Goal: Task Accomplishment & Management: Manage account settings

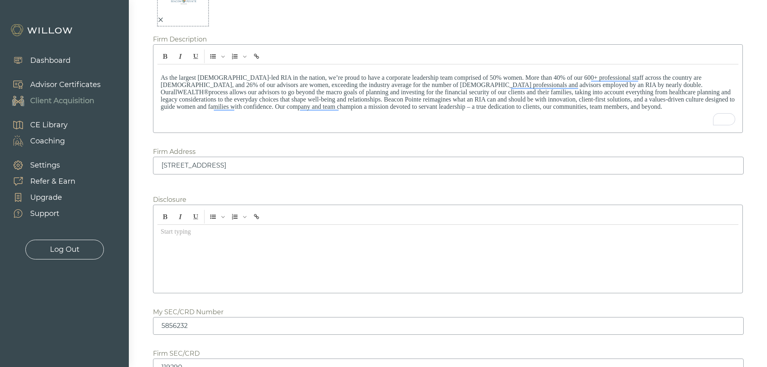
scroll to position [1013, 0]
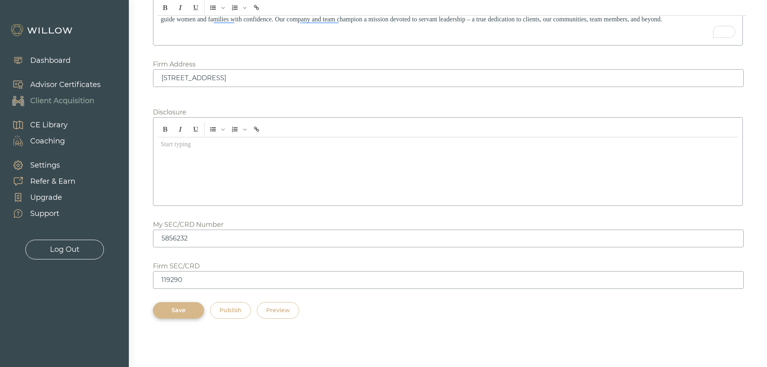
click at [175, 313] on div "Save" at bounding box center [178, 310] width 33 height 8
click at [176, 307] on div "Save" at bounding box center [178, 310] width 33 height 8
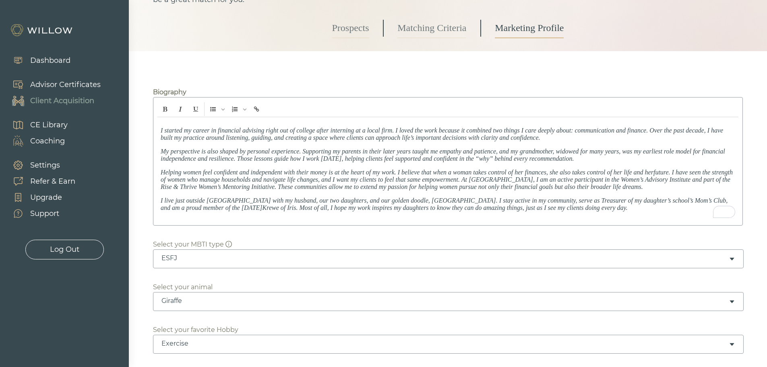
scroll to position [0, 0]
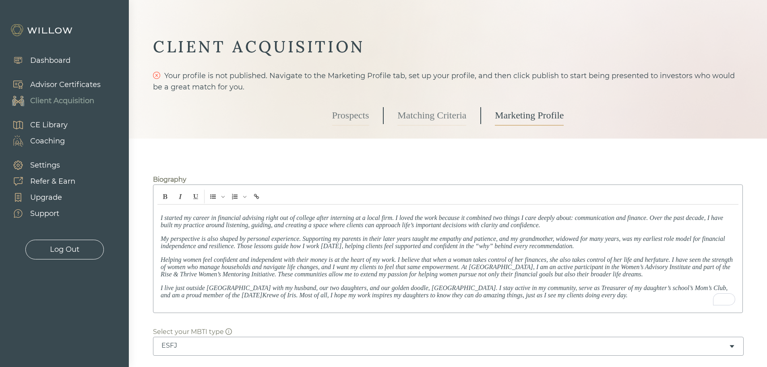
click at [421, 118] on link "Matching Criteria" at bounding box center [431, 115] width 69 height 20
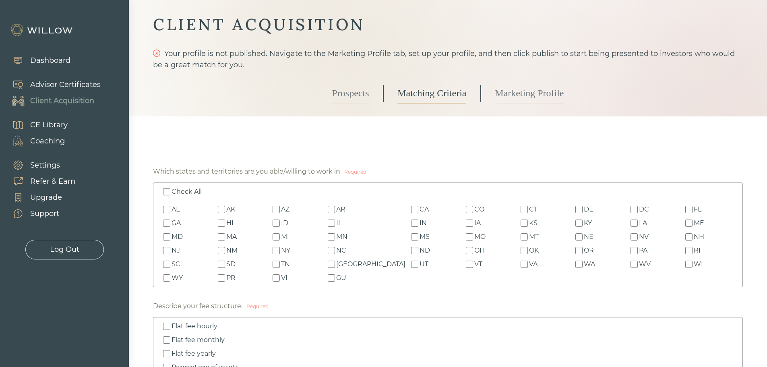
scroll to position [40, 0]
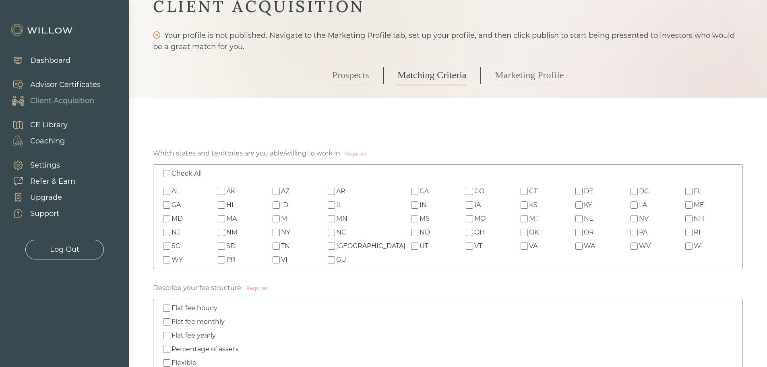
click at [630, 205] on input "LA" at bounding box center [633, 204] width 7 height 7
click at [630, 203] on input "LA" at bounding box center [633, 204] width 7 height 7
checkbox input "false"
click at [181, 170] on div "Check All" at bounding box center [186, 174] width 30 height 10
click at [170, 170] on input "Check All" at bounding box center [166, 173] width 7 height 7
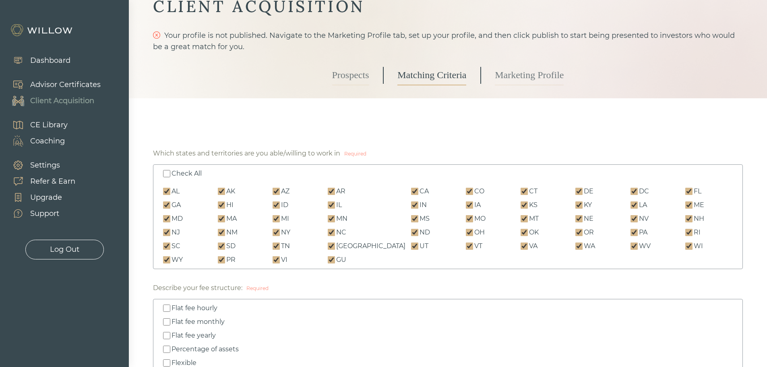
checkbox input "true"
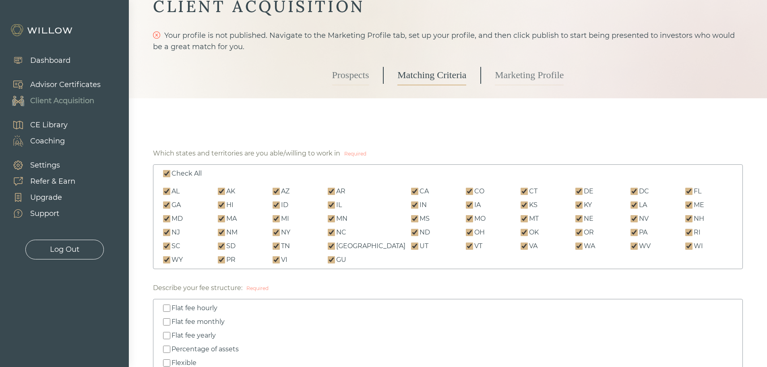
checkbox input "true"
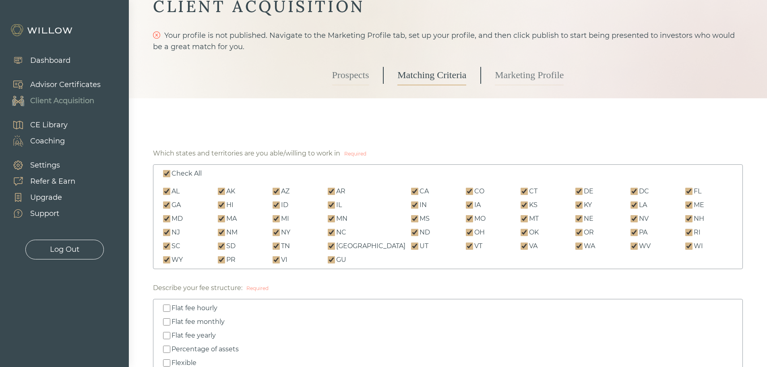
checkbox input "true"
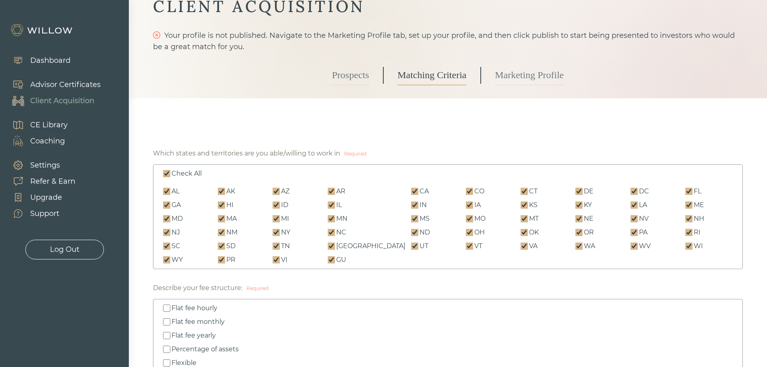
checkbox input "true"
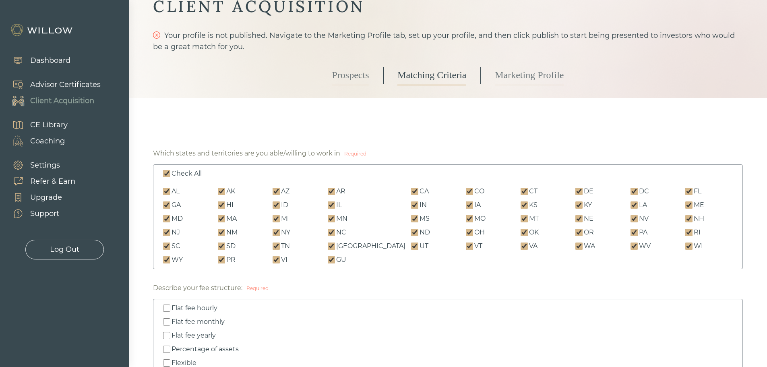
checkbox input "true"
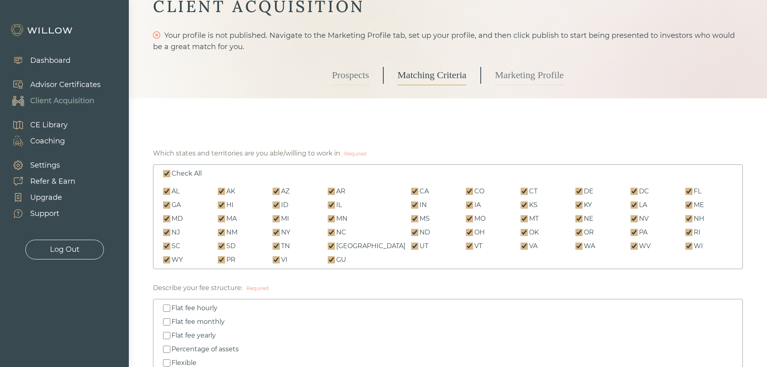
checkbox input "true"
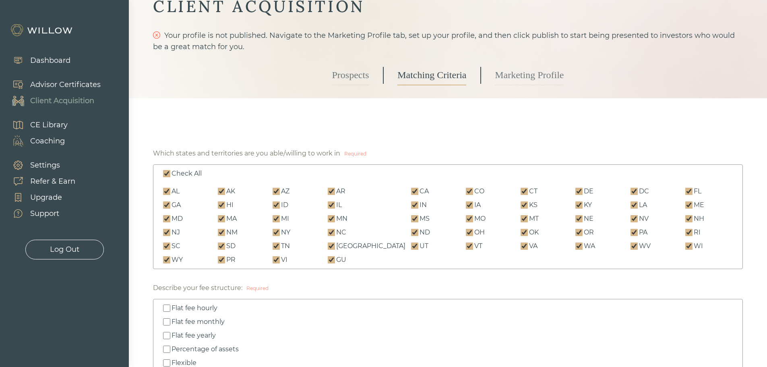
checkbox input "true"
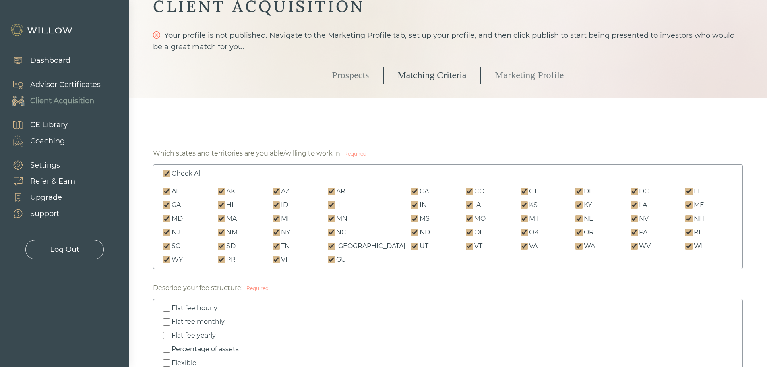
checkbox input "true"
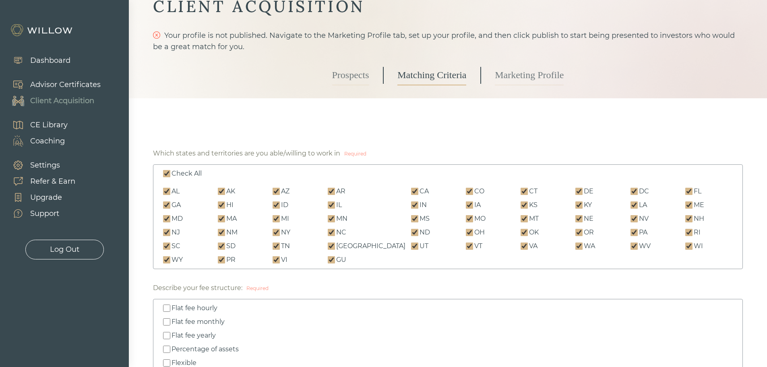
checkbox input "true"
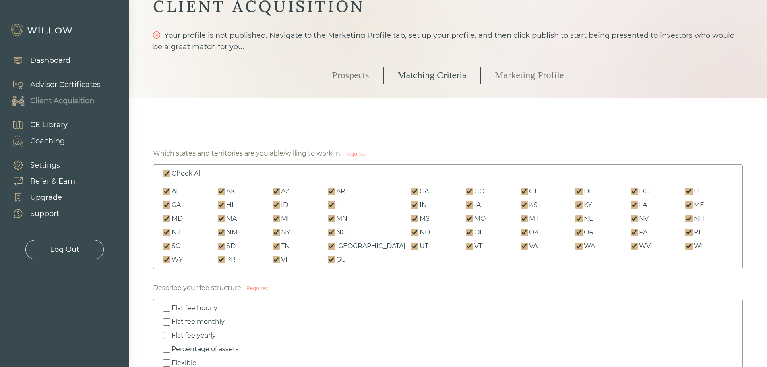
checkbox input "true"
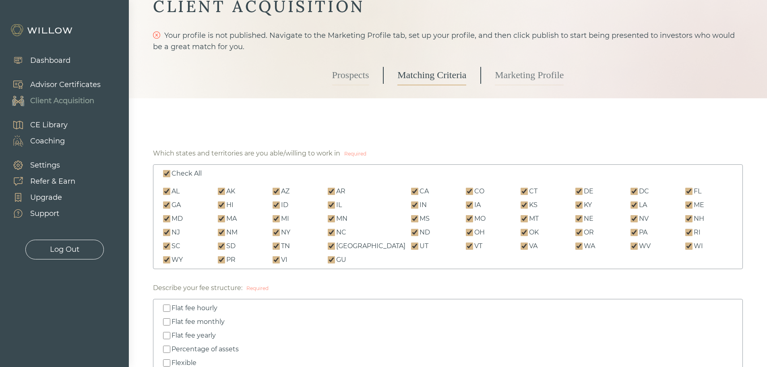
checkbox input "true"
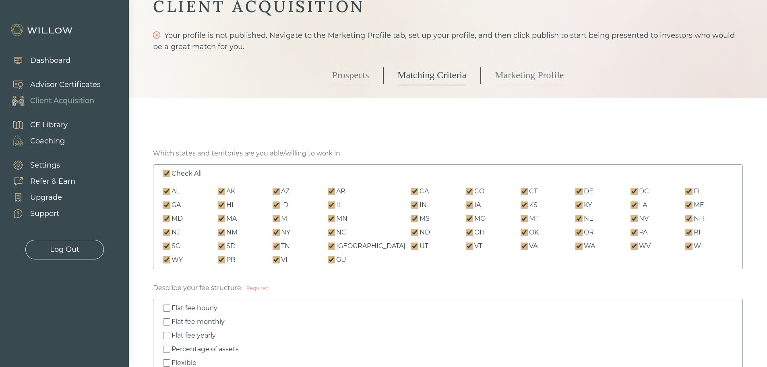
click at [181, 170] on div "Check All" at bounding box center [186, 174] width 30 height 10
click at [170, 170] on input "Check All" at bounding box center [166, 173] width 7 height 7
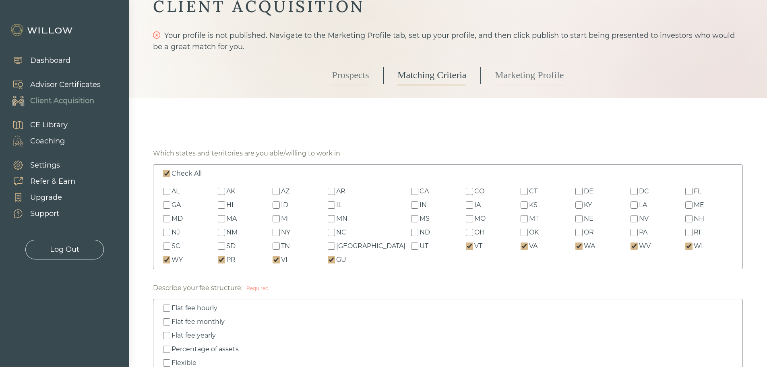
checkbox input "false"
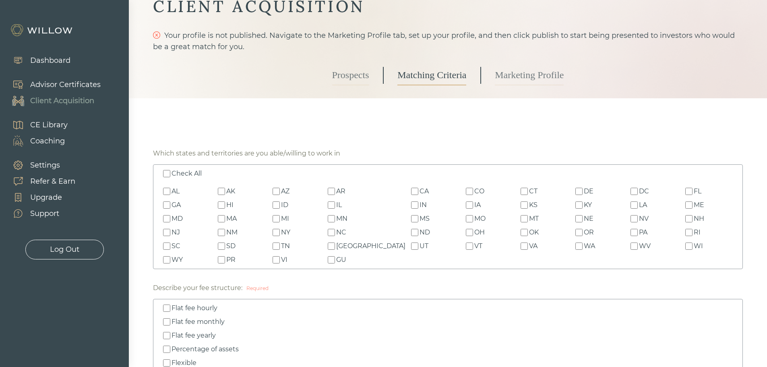
checkbox input "false"
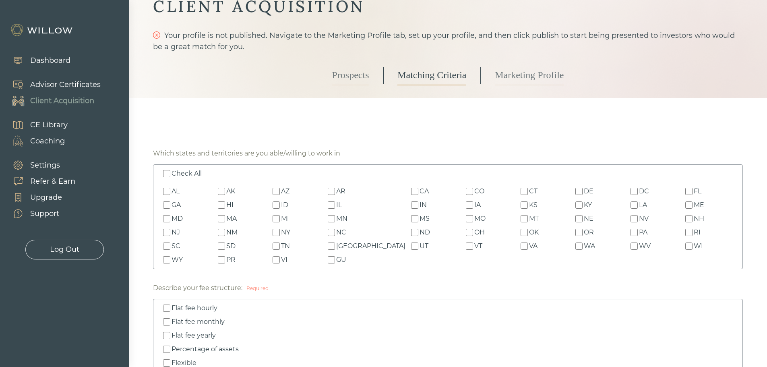
checkbox input "false"
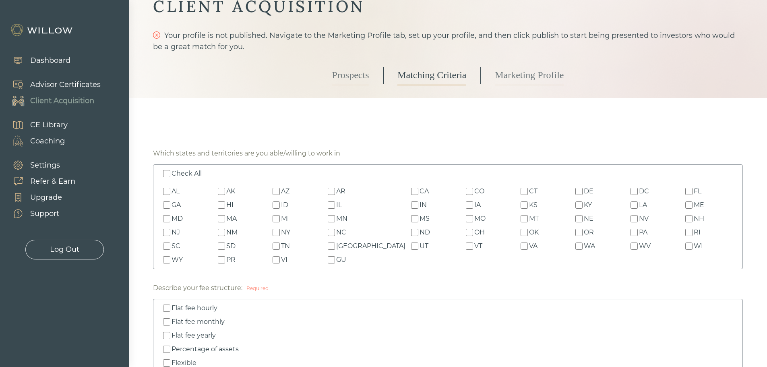
checkbox input "false"
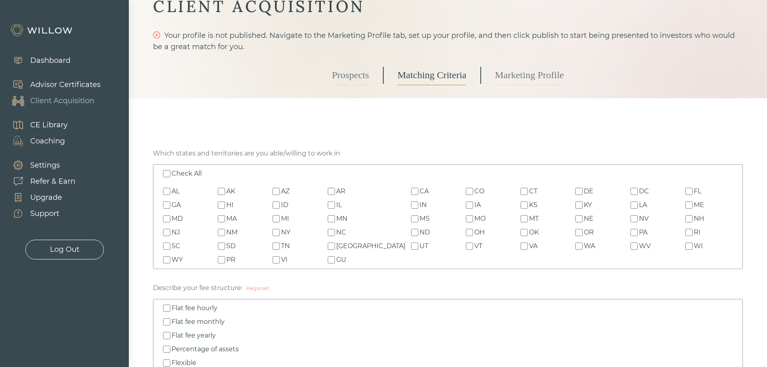
checkbox input "false"
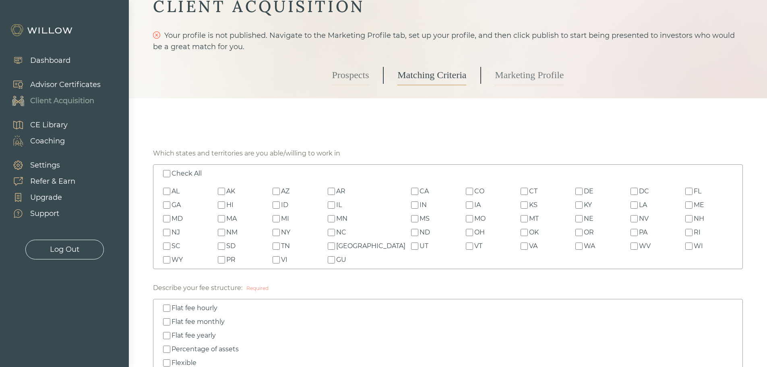
checkbox input "false"
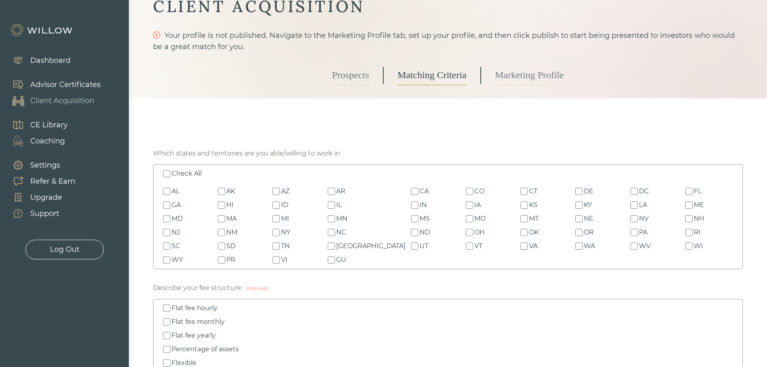
checkbox input "false"
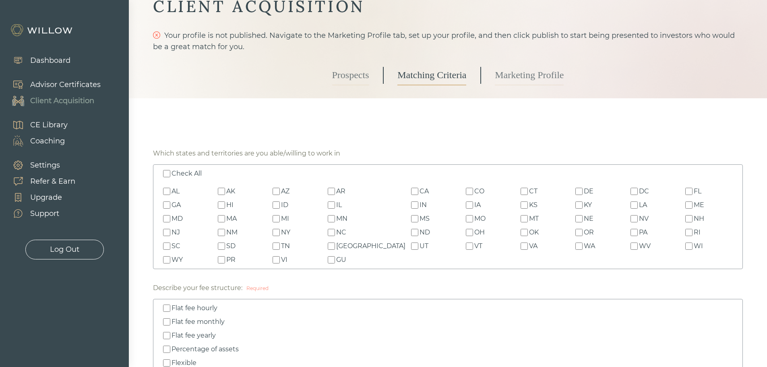
checkbox input "false"
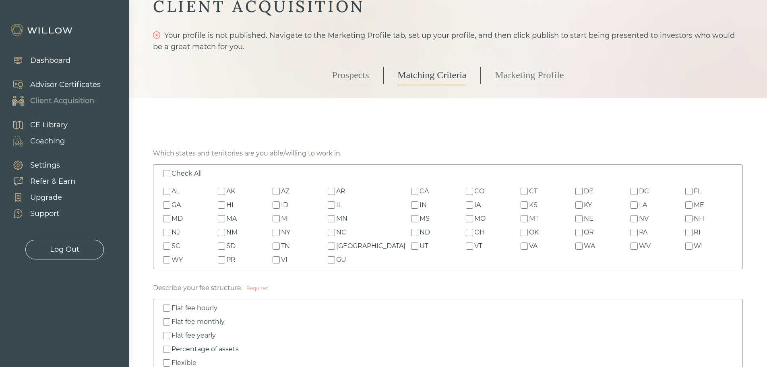
checkbox input "false"
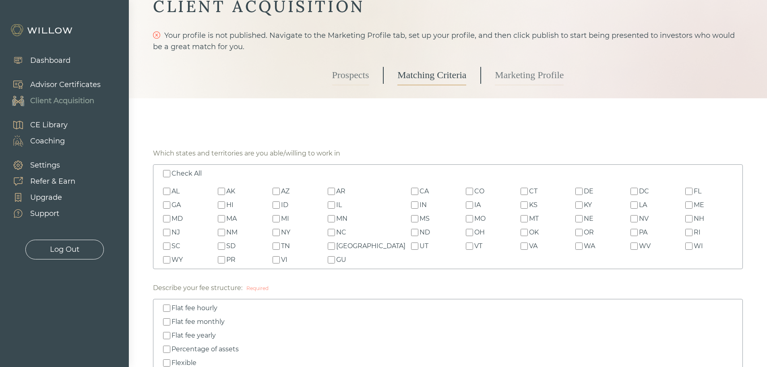
checkbox input "false"
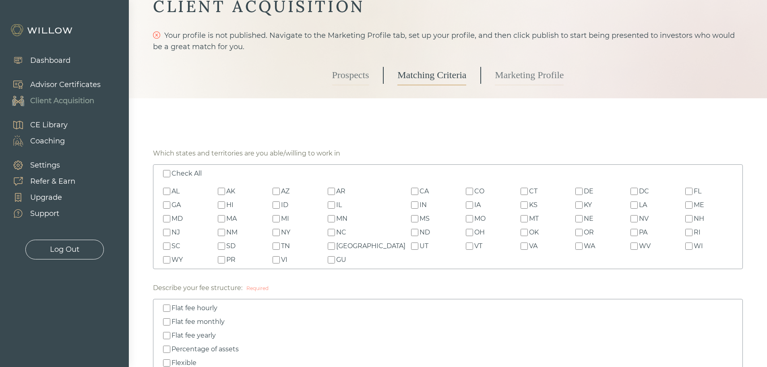
checkbox input "false"
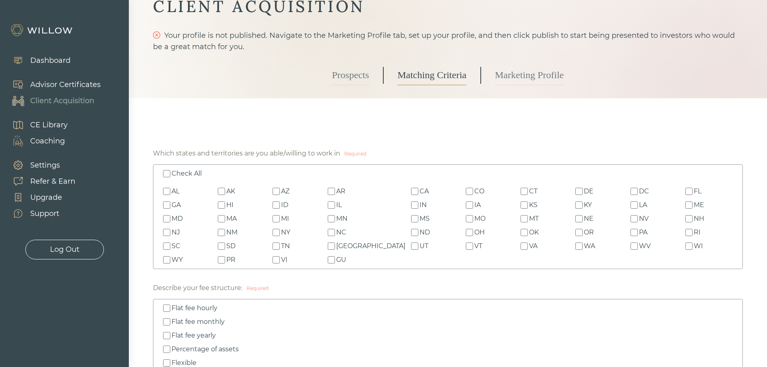
click at [344, 77] on link "Prospects" at bounding box center [350, 75] width 37 height 20
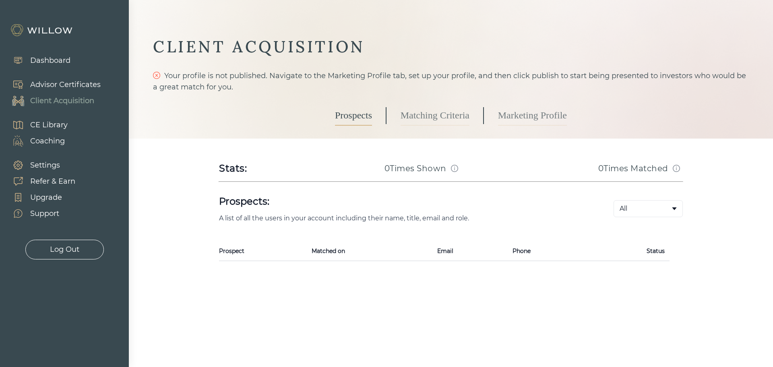
click at [64, 103] on div "Client Acquisition" at bounding box center [62, 100] width 64 height 11
click at [551, 112] on link "Marketing Profile" at bounding box center [532, 115] width 69 height 20
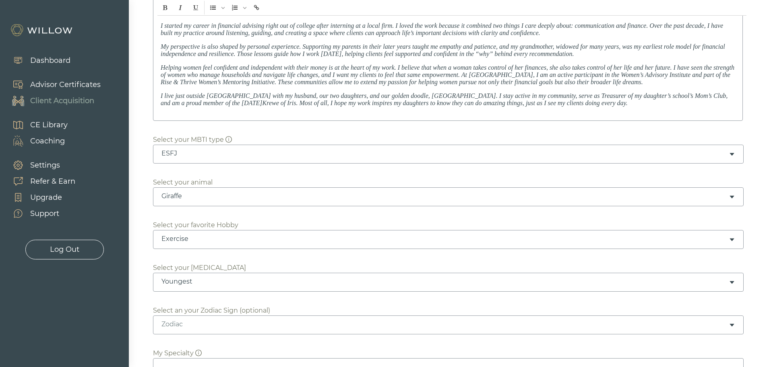
scroll to position [201, 0]
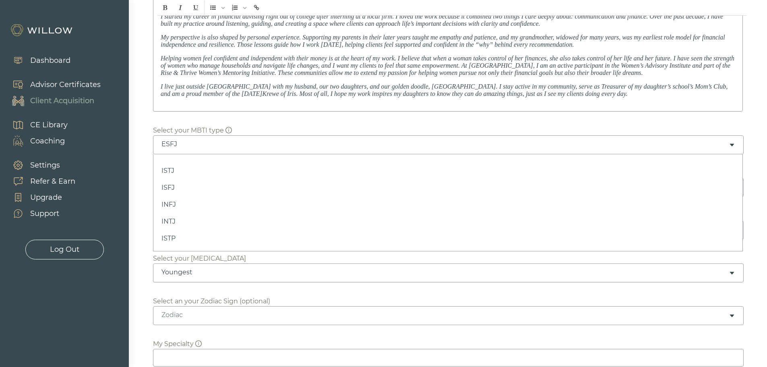
click at [194, 146] on div "ESFJ" at bounding box center [444, 144] width 567 height 9
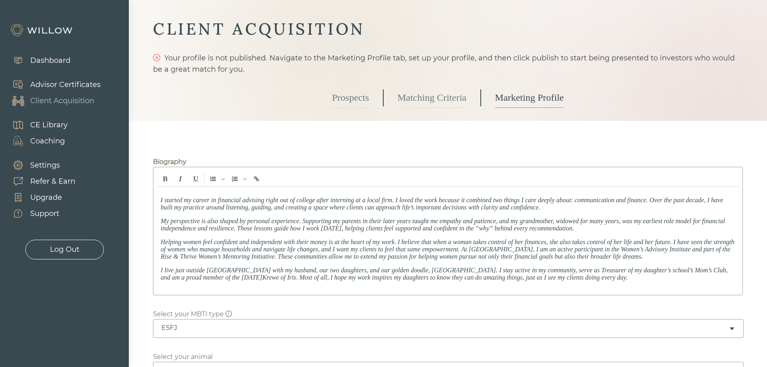
scroll to position [0, 0]
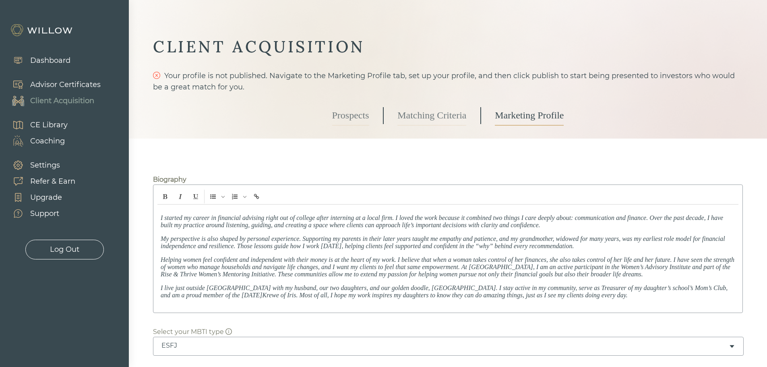
click at [426, 119] on link "Matching Criteria" at bounding box center [431, 115] width 69 height 20
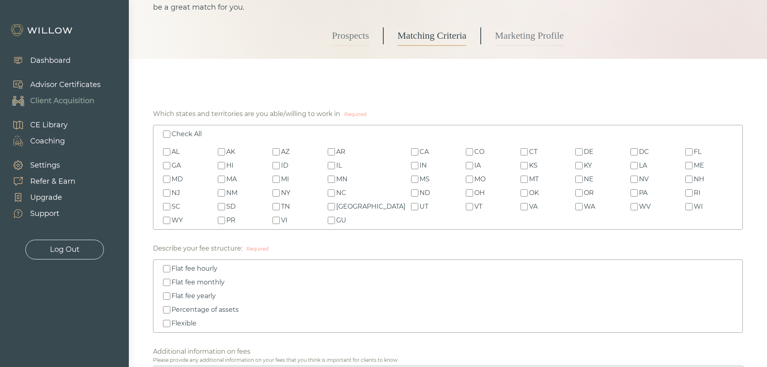
scroll to position [80, 0]
click at [630, 163] on input "LA" at bounding box center [633, 164] width 7 height 7
checkbox input "true"
click at [686, 150] on input "FL" at bounding box center [688, 150] width 7 height 7
checkbox input "true"
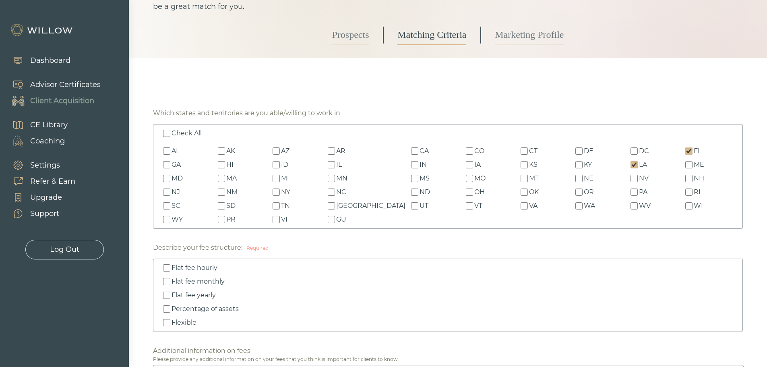
click at [166, 152] on input "AL" at bounding box center [166, 150] width 7 height 7
checkbox input "true"
click at [411, 177] on input "MS" at bounding box center [414, 178] width 7 height 7
checkbox input "true"
click at [335, 208] on input "TX" at bounding box center [331, 205] width 7 height 7
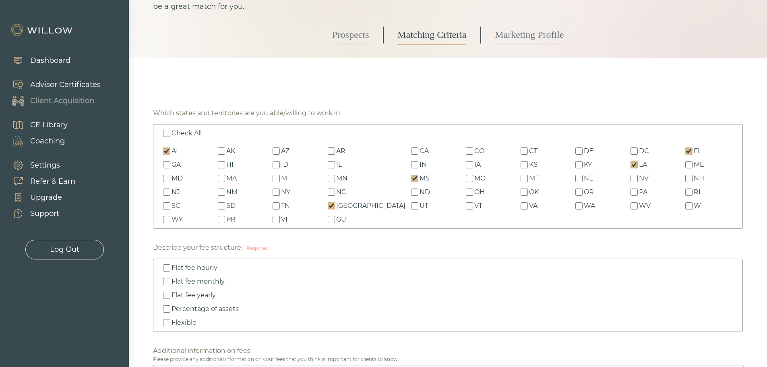
checkbox input "true"
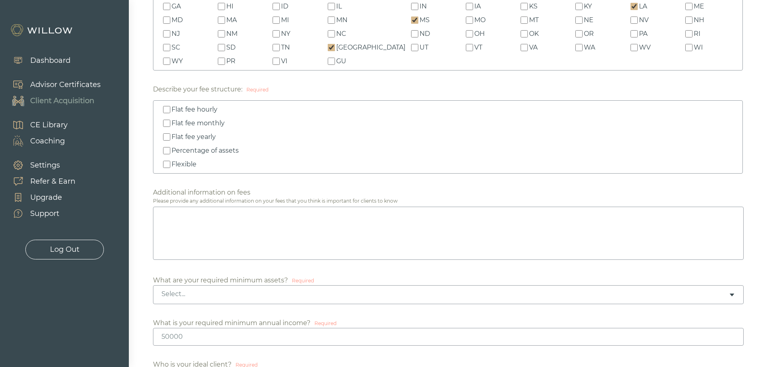
scroll to position [241, 0]
click at [167, 148] on input "Percentage of assets" at bounding box center [166, 147] width 7 height 7
checkbox input "true"
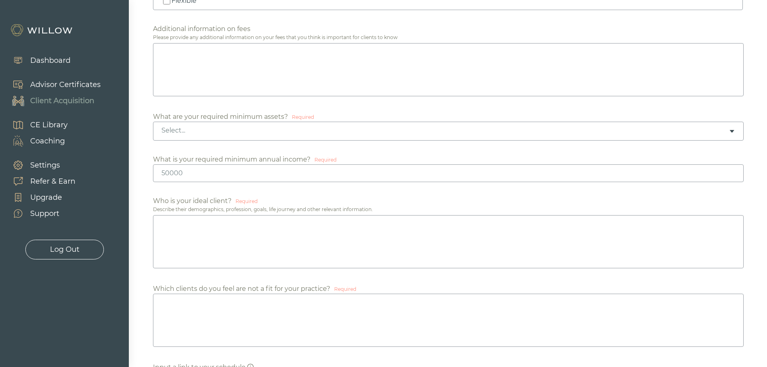
scroll to position [402, 0]
click at [232, 138] on div "Select..." at bounding box center [448, 130] width 590 height 19
click at [194, 175] on input "number" at bounding box center [448, 173] width 590 height 18
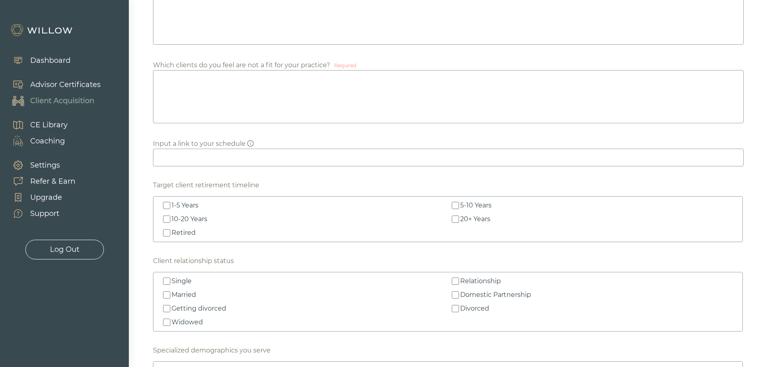
scroll to position [644, 0]
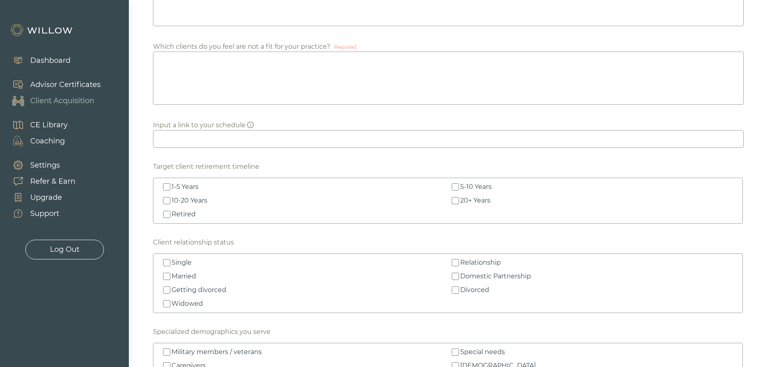
click at [162, 214] on label "Retired" at bounding box center [303, 214] width 285 height 10
click at [163, 214] on input "Retired" at bounding box center [166, 213] width 7 height 7
checkbox input "true"
click at [167, 189] on input "1-5 Years" at bounding box center [166, 186] width 7 height 7
checkbox input "true"
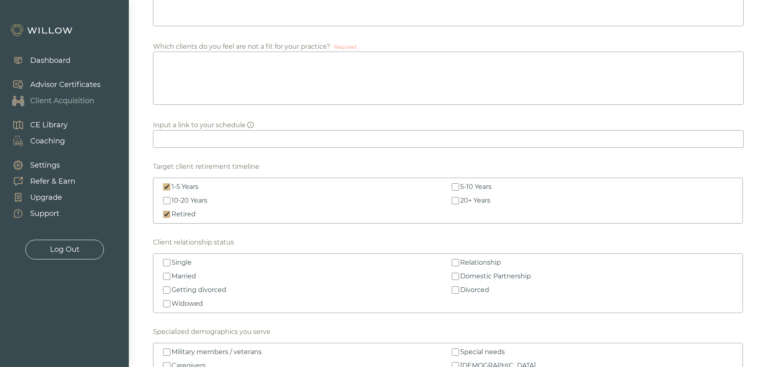
click at [457, 186] on input "5-10 Years" at bounding box center [455, 186] width 7 height 7
checkbox input "true"
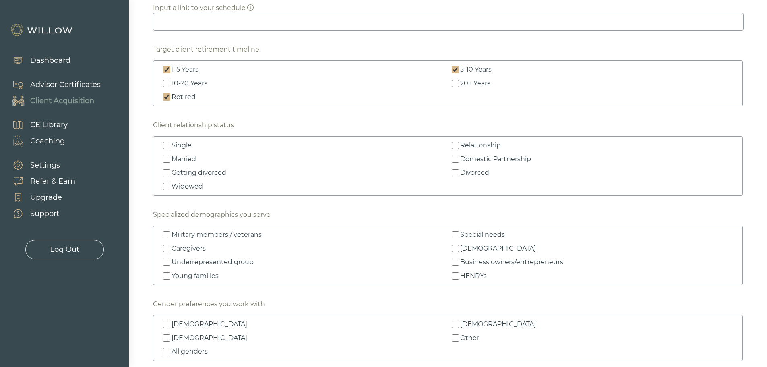
scroll to position [765, 0]
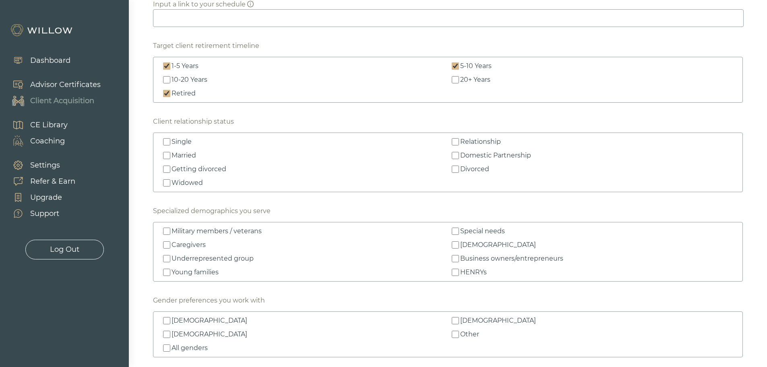
click at [164, 142] on input "Single" at bounding box center [166, 141] width 7 height 7
checkbox input "true"
click at [167, 158] on input "Married" at bounding box center [166, 155] width 7 height 7
checkbox input "true"
click at [166, 170] on input "Getting divorced" at bounding box center [166, 168] width 7 height 7
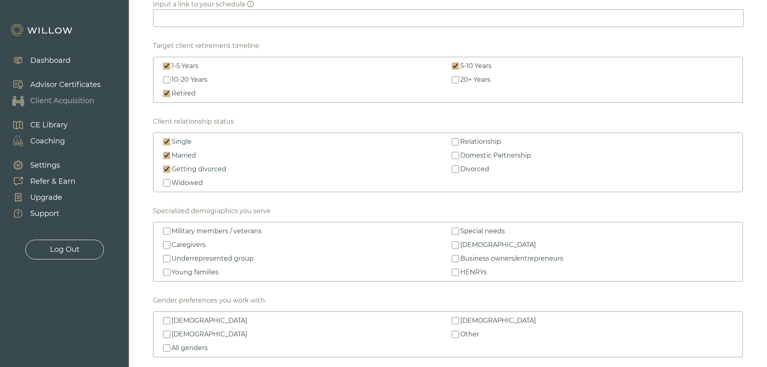
checkbox input "true"
click at [167, 184] on input "Widowed" at bounding box center [166, 182] width 7 height 7
checkbox input "true"
click at [455, 139] on input "Relationship" at bounding box center [455, 141] width 7 height 7
checkbox input "true"
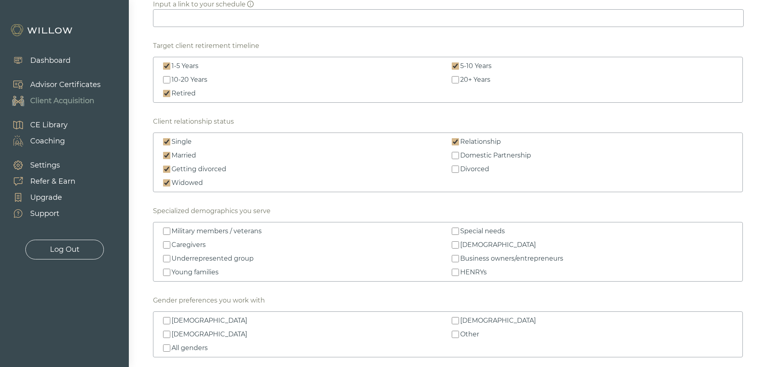
click at [454, 155] on input "Domestic Partnership" at bounding box center [455, 155] width 7 height 7
checkbox input "true"
click at [456, 167] on input "Divorced" at bounding box center [455, 168] width 7 height 7
checkbox input "true"
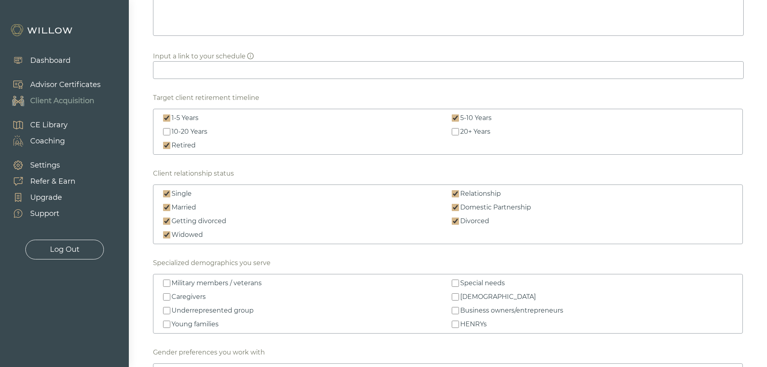
scroll to position [684, 0]
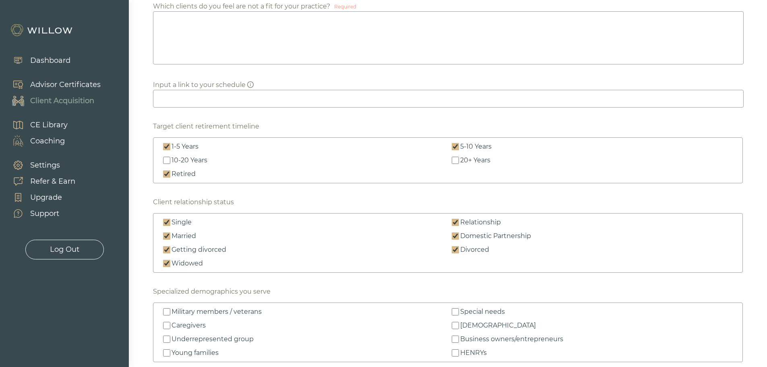
click at [168, 222] on input "Single" at bounding box center [166, 222] width 7 height 7
checkbox input "false"
click at [168, 234] on input "Married" at bounding box center [166, 235] width 7 height 7
checkbox input "false"
click at [167, 245] on label "Getting divorced" at bounding box center [303, 250] width 285 height 10
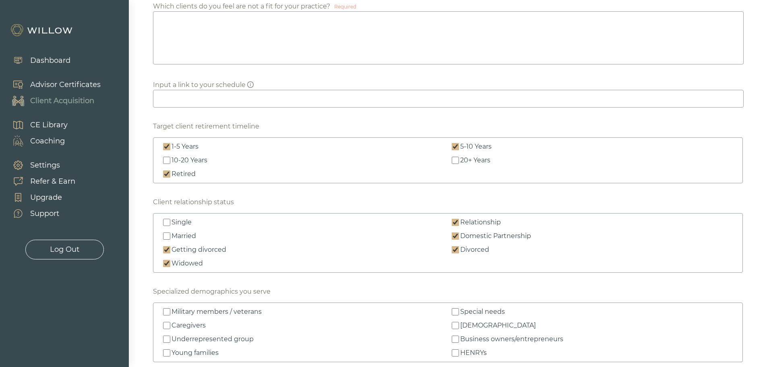
click at [167, 246] on input "Getting divorced" at bounding box center [166, 249] width 7 height 7
checkbox input "false"
click at [166, 259] on label "Widowed" at bounding box center [303, 263] width 285 height 10
click at [166, 260] on input "Widowed" at bounding box center [166, 263] width 7 height 7
checkbox input "false"
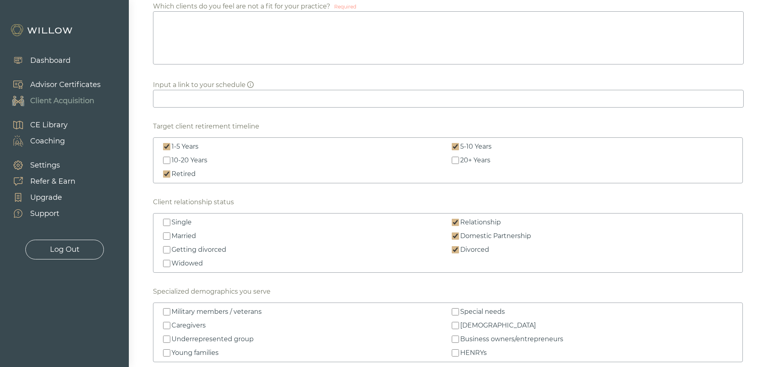
click at [458, 249] on input "Divorced" at bounding box center [455, 249] width 7 height 7
checkbox input "false"
click at [459, 235] on label "Domestic Partnership" at bounding box center [592, 236] width 285 height 10
click at [459, 235] on input "Domestic Partnership" at bounding box center [455, 235] width 7 height 7
checkbox input "false"
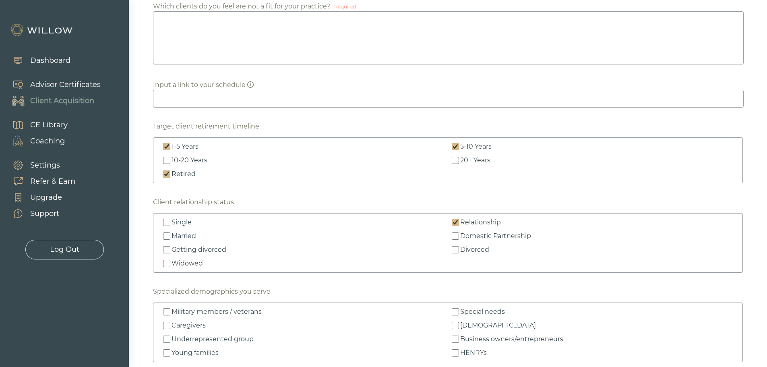
click at [454, 220] on input "Relationship" at bounding box center [455, 222] width 7 height 7
checkbox input "false"
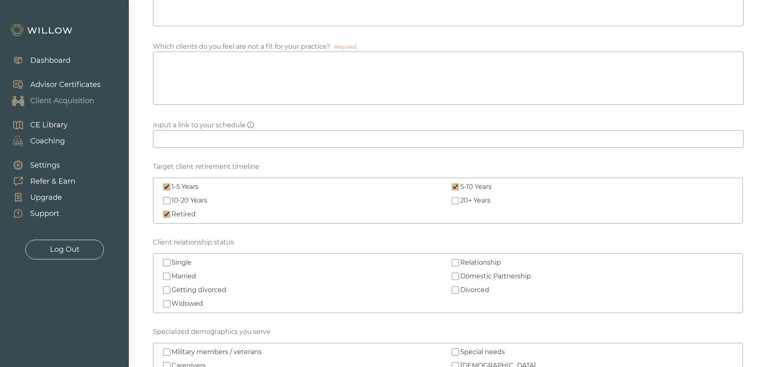
click at [167, 188] on input "1-5 Years" at bounding box center [166, 186] width 7 height 7
checkbox input "false"
click at [168, 215] on input "Retired" at bounding box center [166, 213] width 7 height 7
checkbox input "false"
click at [452, 186] on input "5-10 Years" at bounding box center [455, 186] width 7 height 7
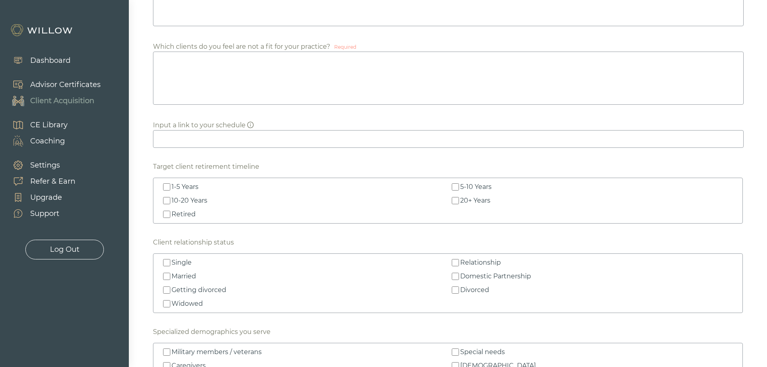
checkbox input "false"
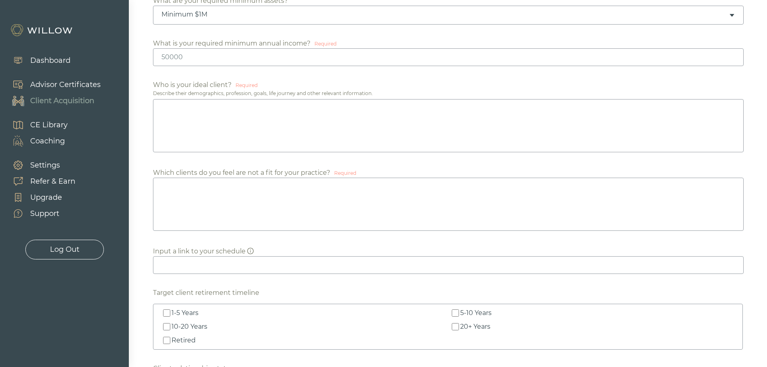
scroll to position [517, 0]
click at [237, 120] on textarea at bounding box center [448, 126] width 590 height 53
click at [174, 118] on textarea "To enrich screen reader interactions, please activate Accessibility in Grammarl…" at bounding box center [448, 126] width 590 height 53
paste textarea "I work with individuals and families who have $1 million or more in investable …"
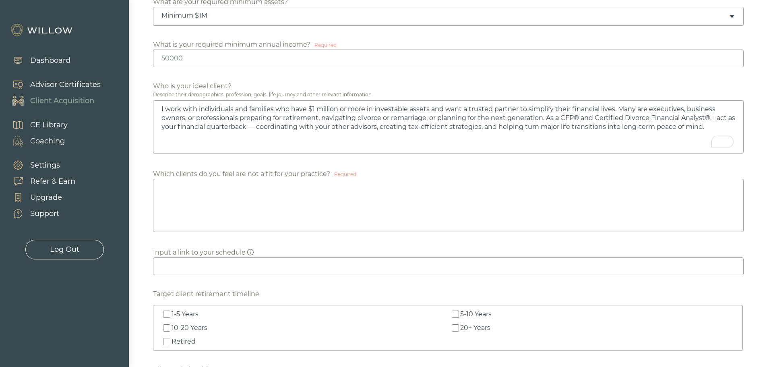
click at [161, 108] on textarea "I work with individuals and families who have $1 million or more in investable …" at bounding box center [448, 126] width 590 height 53
click at [331, 105] on textarea "I work with individuals and families who have $1 million or more in investable …" at bounding box center [448, 126] width 590 height 53
drag, startPoint x: 712, startPoint y: 119, endPoint x: 583, endPoint y: 120, distance: 129.2
click at [583, 120] on textarea "I work with individuals and families who have $1 million or more in investable …" at bounding box center [448, 126] width 590 height 53
click at [604, 118] on textarea "I work with individuals and families who have $1 million or more in investable …" at bounding box center [448, 126] width 590 height 53
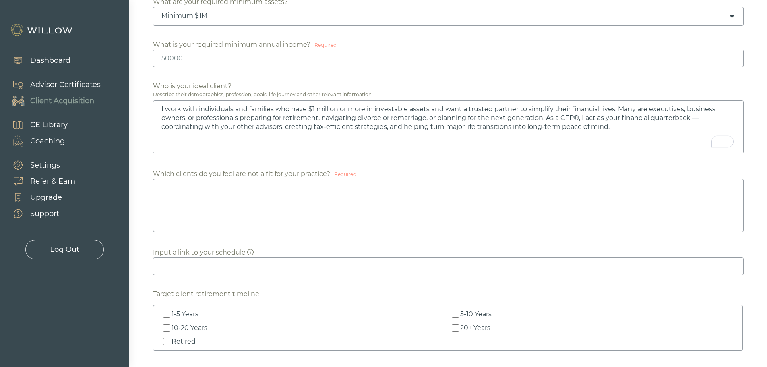
click at [192, 127] on textarea "I work with individuals and families who have $1 million or more in investable …" at bounding box center [448, 126] width 590 height 53
type textarea "I work with individuals and families who have $1 million or more in investable …"
click at [200, 203] on textarea at bounding box center [448, 205] width 590 height 53
paste textarea "While I enjoy helping a wide range of people, my services are best suited for c…"
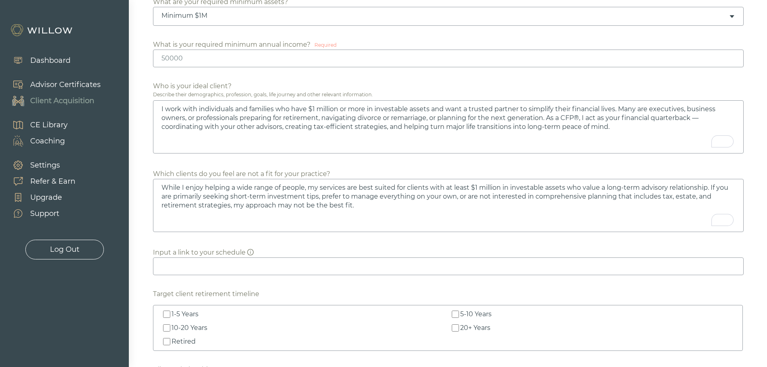
click at [320, 188] on textarea "While I enjoy helping a wide range of people, my services are best suited for c…" at bounding box center [448, 205] width 590 height 53
type textarea "While I enjoy helping a wide range of people, my services are best suited for c…"
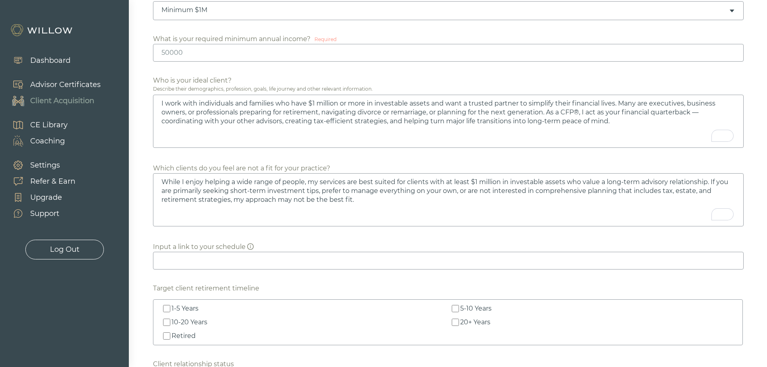
scroll to position [597, 0]
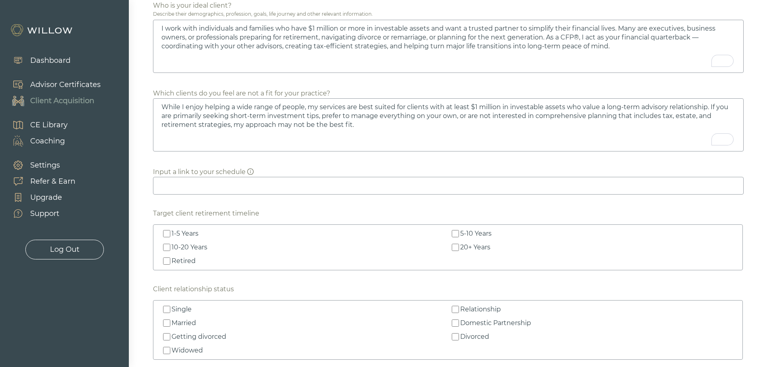
click at [180, 256] on div "Retired" at bounding box center [183, 261] width 24 height 10
click at [170, 257] on input "Retired" at bounding box center [166, 260] width 7 height 7
checkbox input "true"
click at [170, 232] on label "1-5 Years" at bounding box center [303, 234] width 285 height 10
click at [170, 232] on input "1-5 Years" at bounding box center [166, 233] width 7 height 7
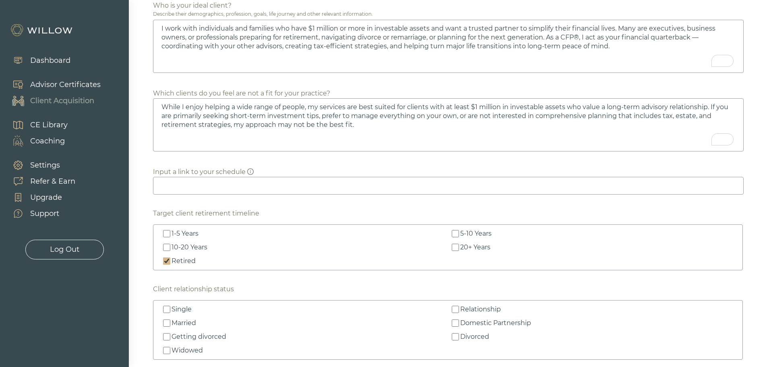
checkbox input "true"
click at [473, 234] on div "5-10 Years" at bounding box center [475, 234] width 31 height 10
click at [459, 234] on input "5-10 Years" at bounding box center [455, 233] width 7 height 7
checkbox input "true"
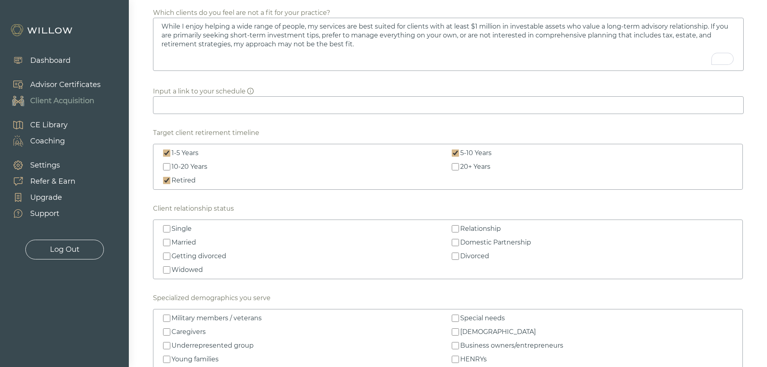
scroll to position [718, 0]
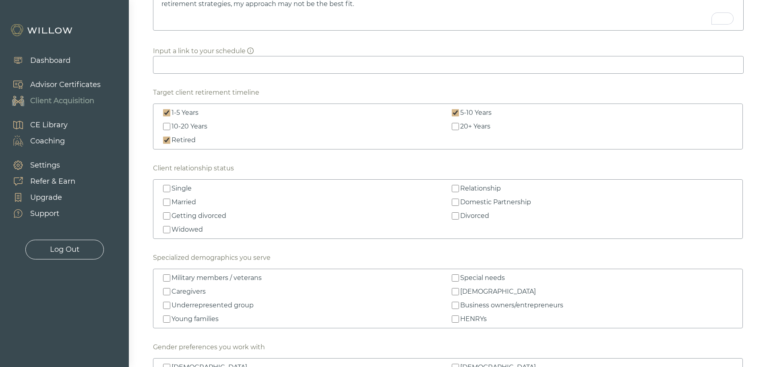
click at [163, 142] on label "Retired" at bounding box center [303, 140] width 285 height 10
click at [163, 142] on input "Retired" at bounding box center [166, 139] width 7 height 7
checkbox input "false"
click at [174, 111] on div "1-5 Years" at bounding box center [184, 113] width 27 height 10
click at [170, 111] on input "1-5 Years" at bounding box center [166, 112] width 7 height 7
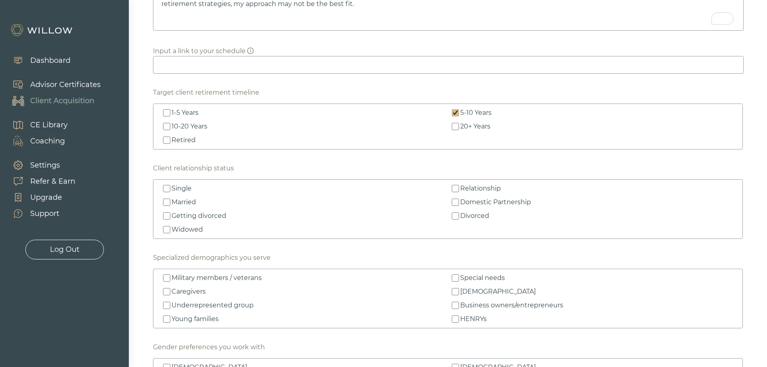
checkbox input "false"
click at [456, 113] on input "5-10 Years" at bounding box center [455, 112] width 7 height 7
checkbox input "false"
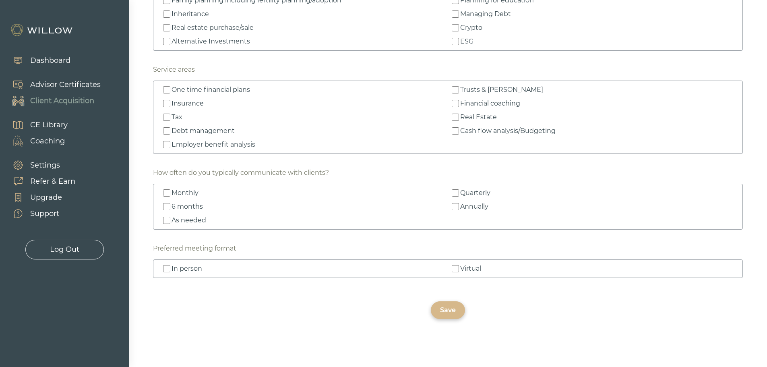
scroll to position [1161, 0]
click at [452, 313] on div "Save" at bounding box center [448, 310] width 16 height 10
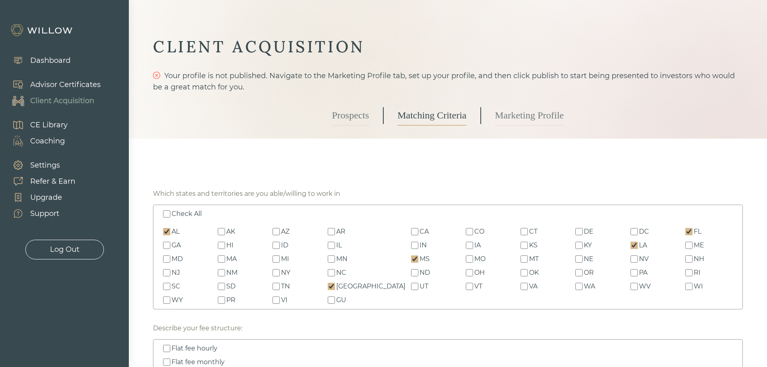
click at [166, 232] on input "AL" at bounding box center [166, 231] width 7 height 7
checkbox input "false"
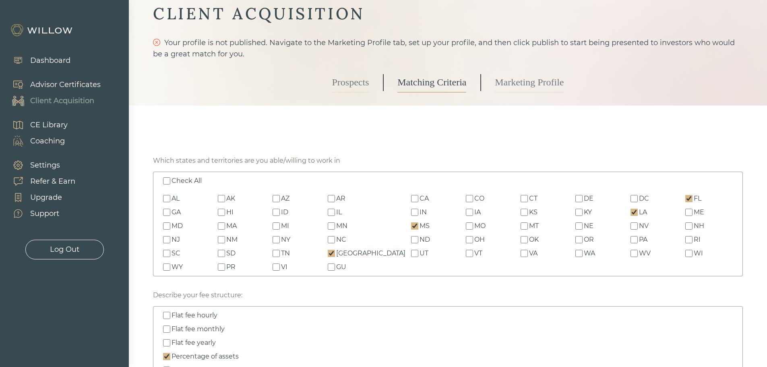
scroll to position [80, 0]
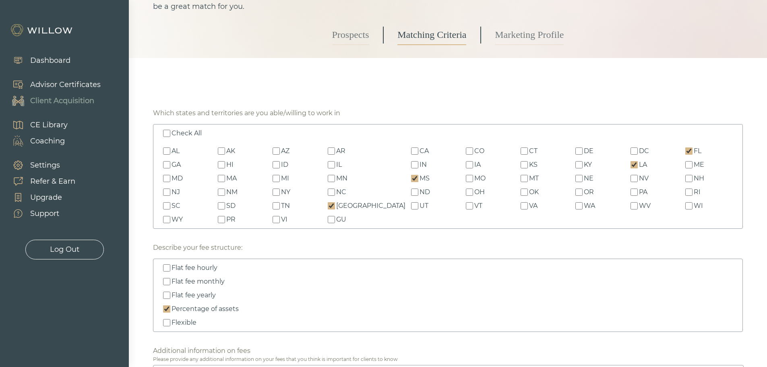
click at [344, 206] on div "TX" at bounding box center [370, 206] width 69 height 10
click at [335, 206] on input "TX" at bounding box center [331, 205] width 7 height 7
checkbox input "false"
click at [411, 176] on input "MS" at bounding box center [414, 178] width 7 height 7
checkbox input "false"
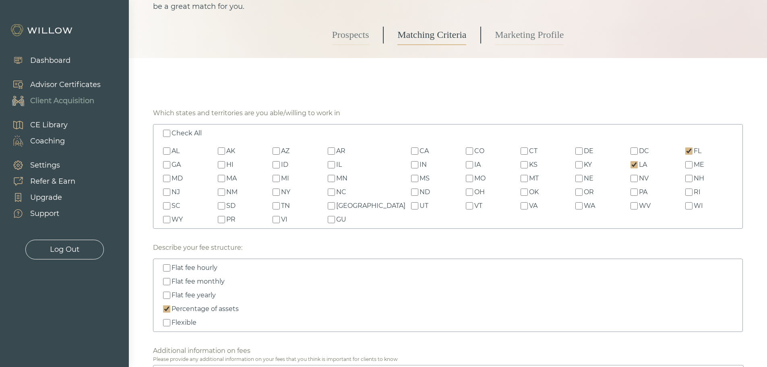
click at [630, 165] on input "LA" at bounding box center [633, 164] width 7 height 7
checkbox input "false"
click at [686, 148] on input "FL" at bounding box center [688, 150] width 7 height 7
checkbox input "false"
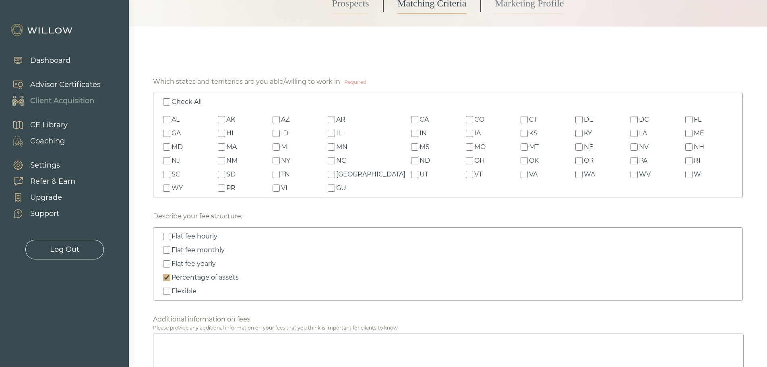
scroll to position [161, 0]
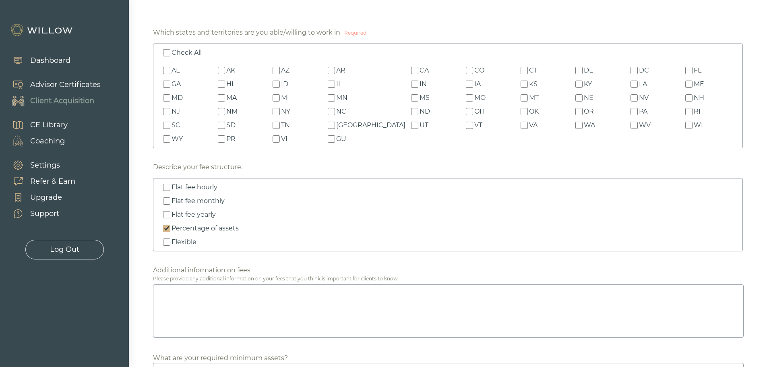
click at [166, 229] on input "Percentage of assets" at bounding box center [166, 228] width 7 height 7
click at [166, 225] on input "Percentage of assets" at bounding box center [166, 228] width 7 height 7
checkbox input "true"
click at [174, 50] on div "Check All" at bounding box center [186, 53] width 30 height 10
click at [170, 50] on input "Check All" at bounding box center [166, 52] width 7 height 7
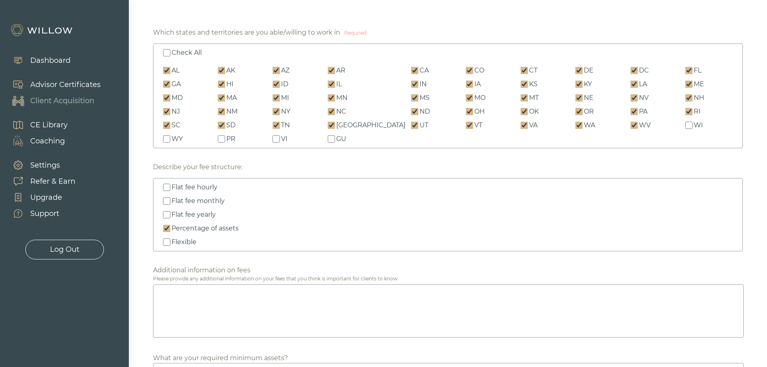
checkbox input "true"
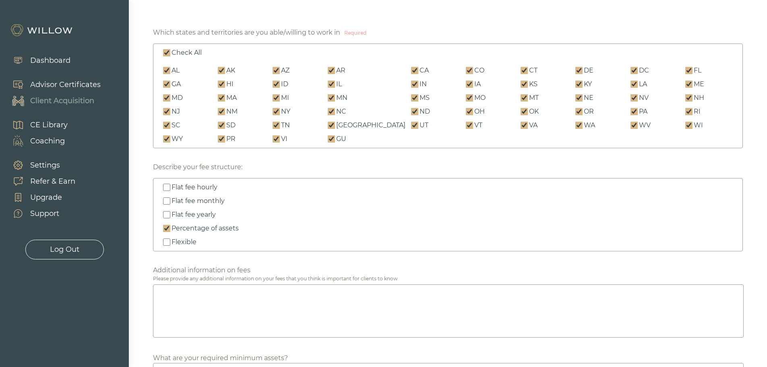
checkbox input "true"
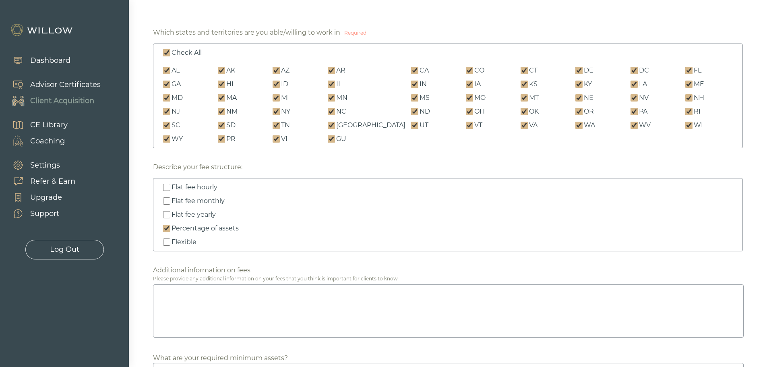
checkbox input "true"
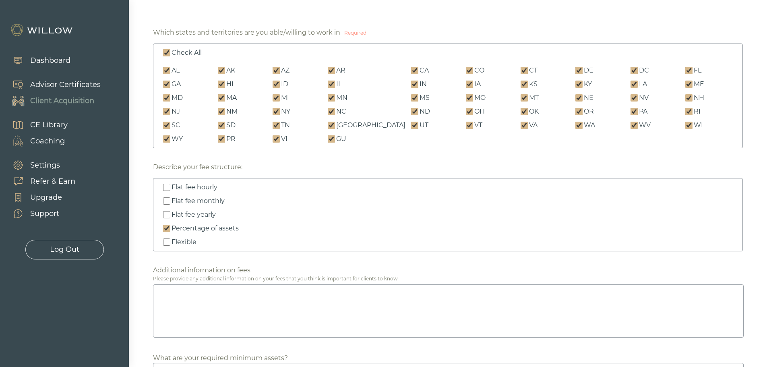
checkbox input "true"
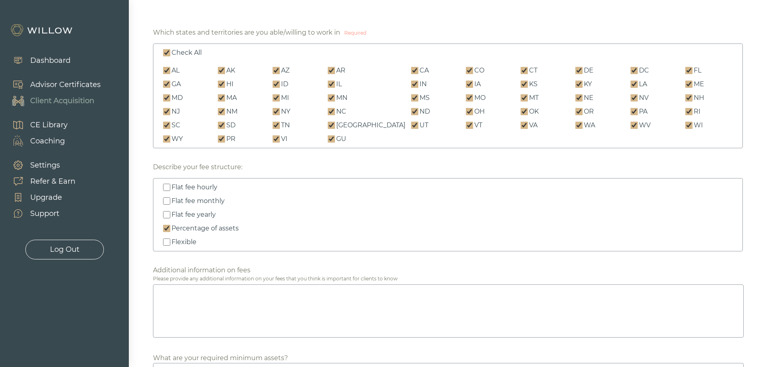
checkbox input "true"
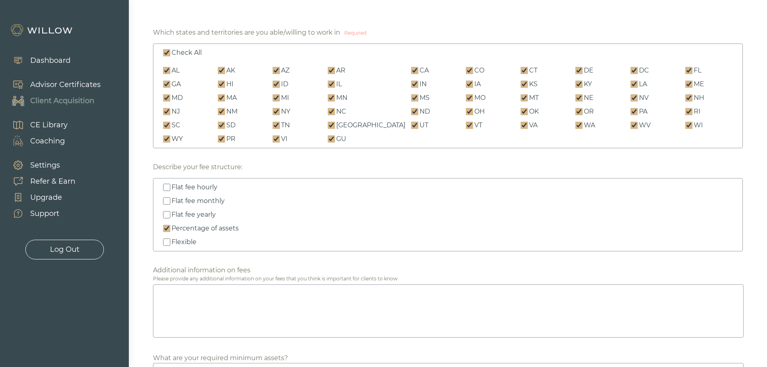
checkbox input "true"
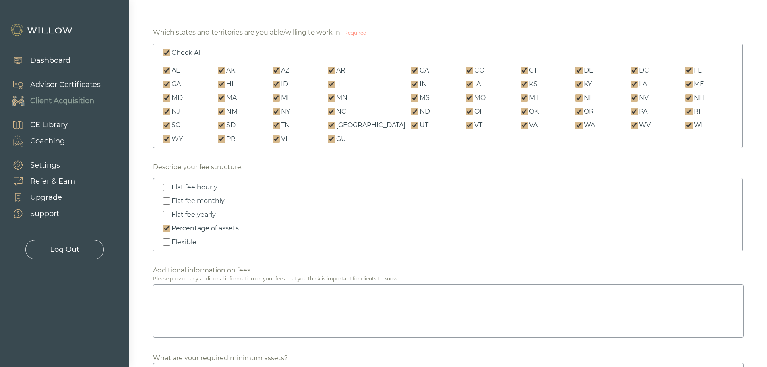
checkbox input "true"
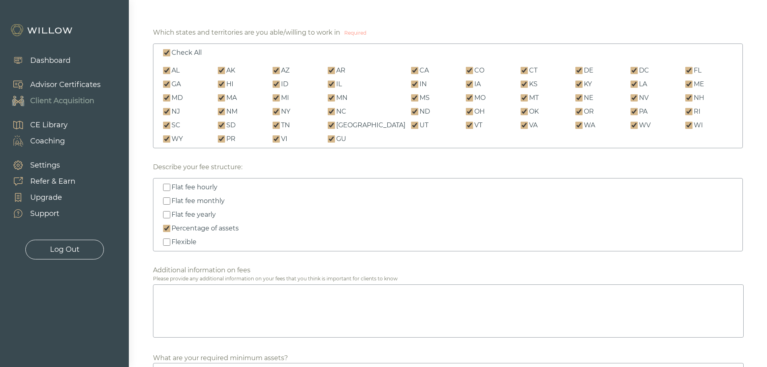
checkbox input "true"
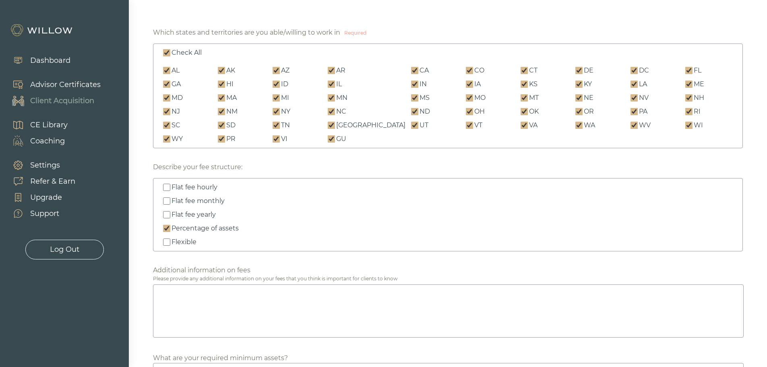
checkbox input "true"
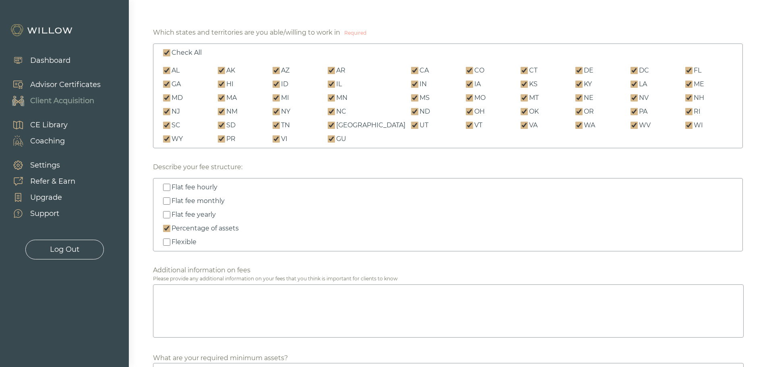
checkbox input "true"
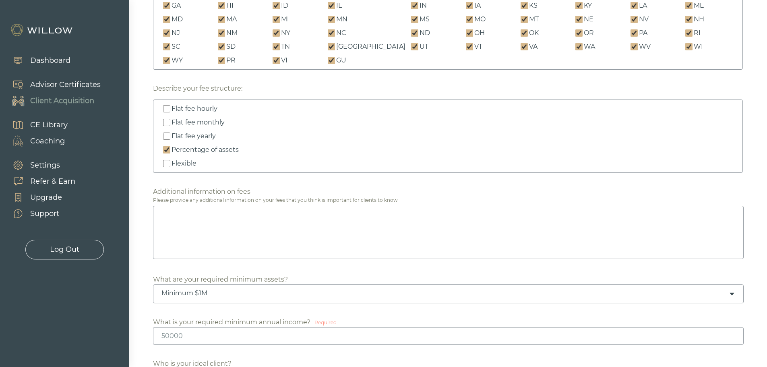
scroll to position [362, 0]
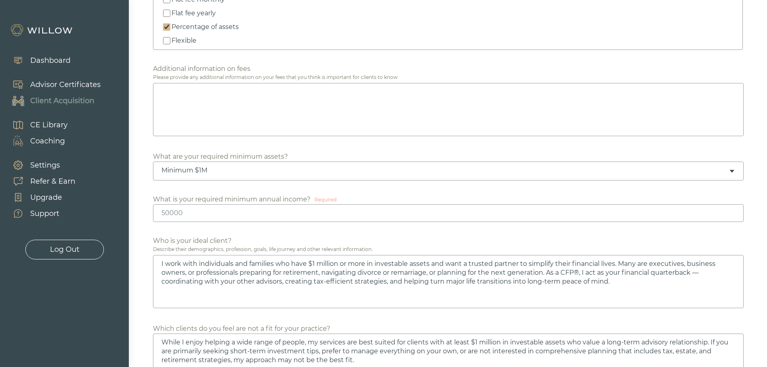
click at [217, 213] on input "number" at bounding box center [448, 213] width 590 height 18
drag, startPoint x: 217, startPoint y: 213, endPoint x: 131, endPoint y: 214, distance: 86.1
click at [173, 214] on input "200000" at bounding box center [448, 213] width 590 height 18
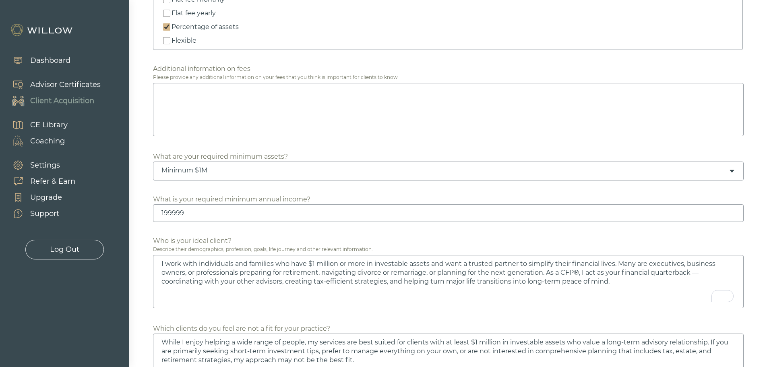
click at [733, 214] on input "199999" at bounding box center [448, 213] width 590 height 18
click at [731, 210] on input "200000" at bounding box center [448, 213] width 590 height 18
click at [732, 213] on input "199999" at bounding box center [448, 213] width 590 height 18
click at [731, 217] on input "199999" at bounding box center [448, 213] width 590 height 18
click at [731, 214] on input "199998" at bounding box center [448, 213] width 590 height 18
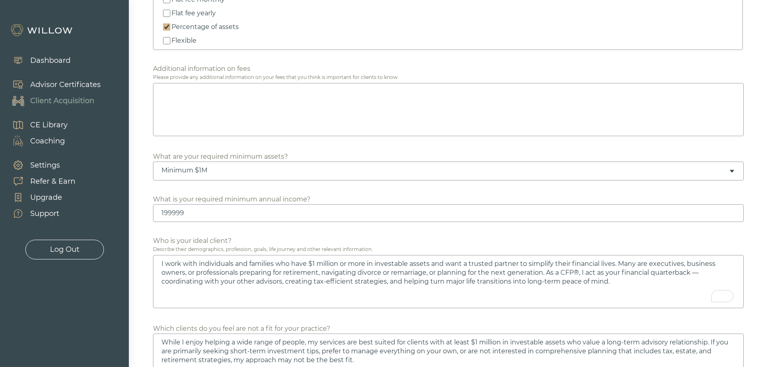
click at [732, 209] on input "199999" at bounding box center [448, 213] width 590 height 18
click at [732, 209] on input "200000" at bounding box center [448, 213] width 590 height 18
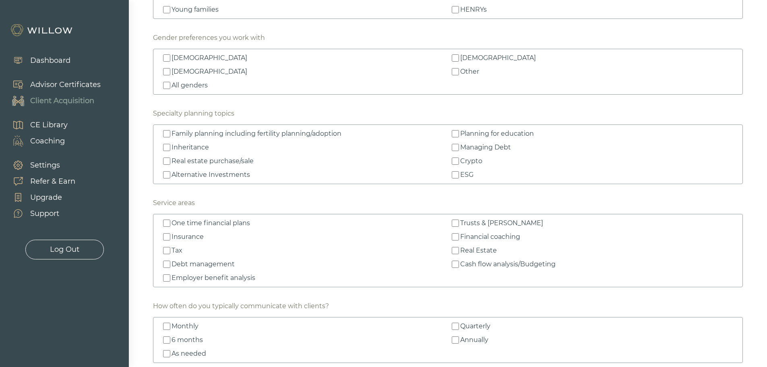
scroll to position [1161, 0]
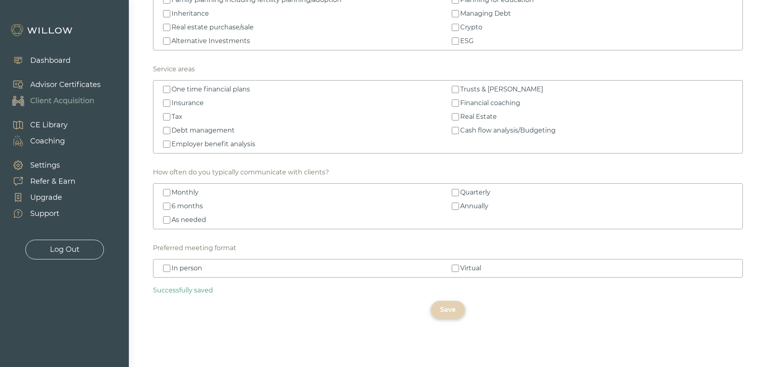
click at [456, 315] on div "Save" at bounding box center [448, 310] width 34 height 18
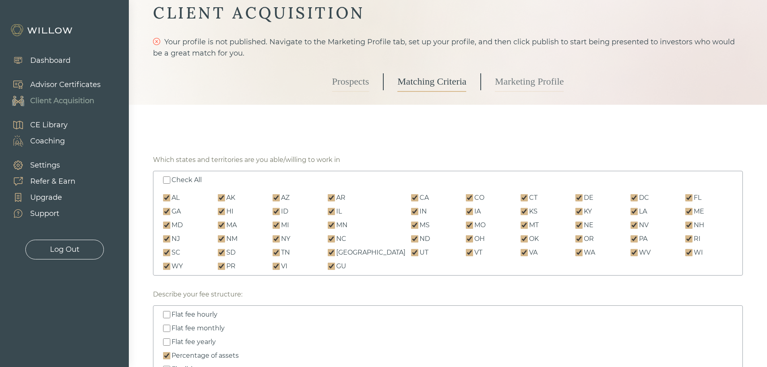
scroll to position [0, 0]
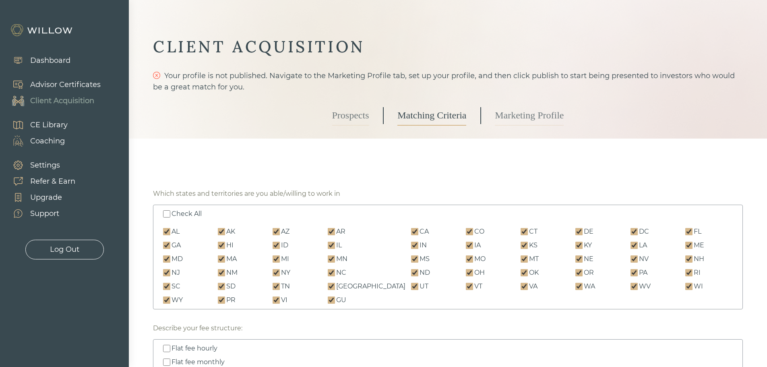
click at [520, 121] on link "Marketing Profile" at bounding box center [529, 115] width 69 height 20
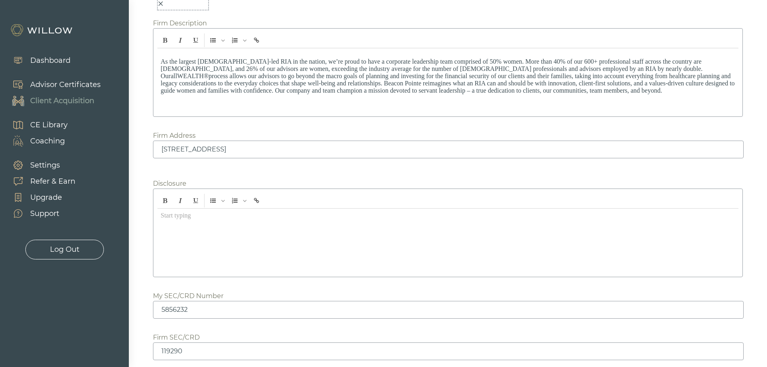
scroll to position [1013, 0]
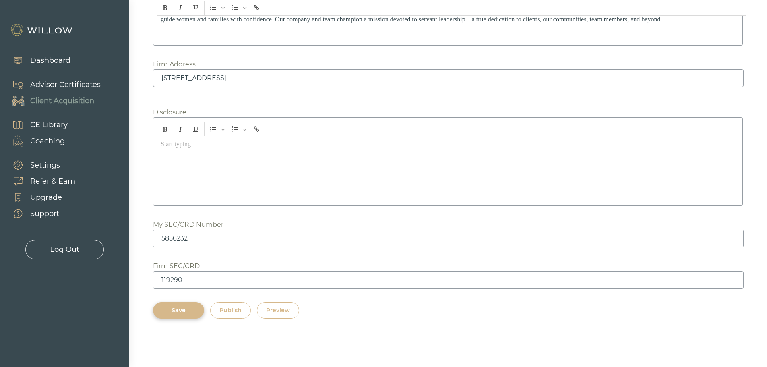
click at [269, 309] on div "Preview" at bounding box center [278, 310] width 24 height 8
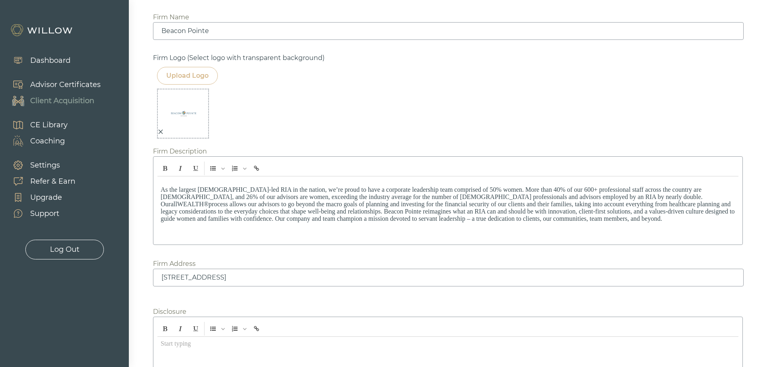
scroll to position [812, 0]
click at [197, 110] on img at bounding box center [183, 115] width 40 height 40
click at [178, 122] on img at bounding box center [183, 115] width 40 height 40
click at [183, 76] on div "Upload Logo" at bounding box center [187, 78] width 42 height 10
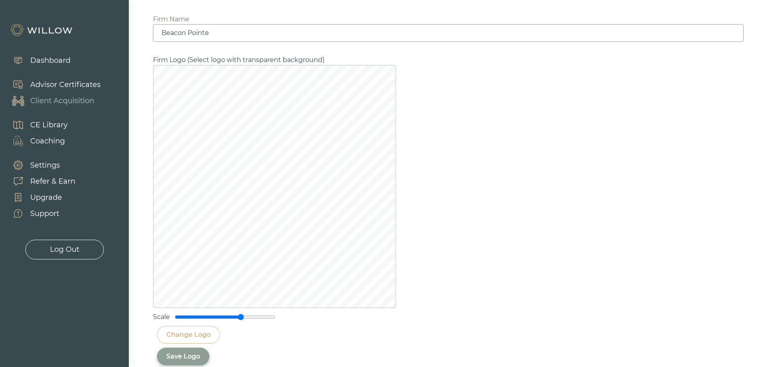
drag, startPoint x: 224, startPoint y: 318, endPoint x: 241, endPoint y: 319, distance: 16.9
click at [241, 319] on input "range" at bounding box center [225, 316] width 101 height 6
click at [188, 356] on div "Save Logo" at bounding box center [183, 356] width 34 height 10
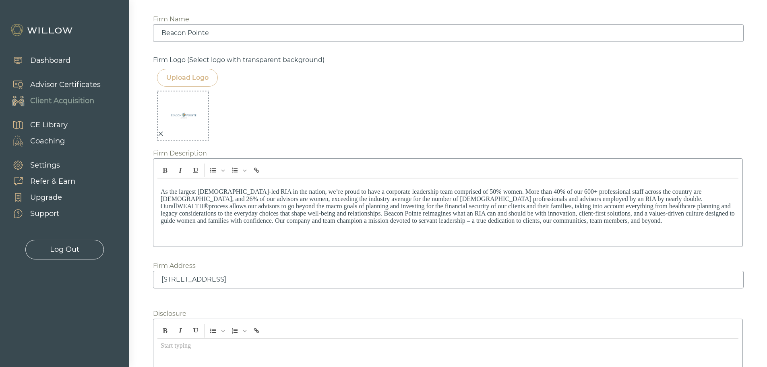
click at [189, 80] on div "Upload Logo" at bounding box center [187, 78] width 42 height 10
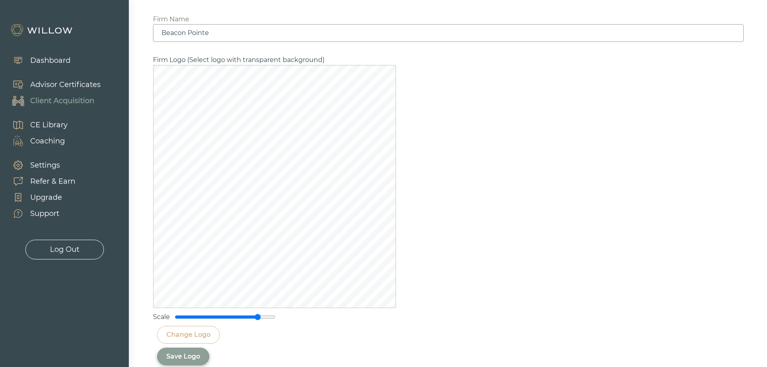
click at [257, 319] on input "range" at bounding box center [225, 316] width 101 height 6
click at [184, 353] on div "Save Logo" at bounding box center [183, 356] width 34 height 10
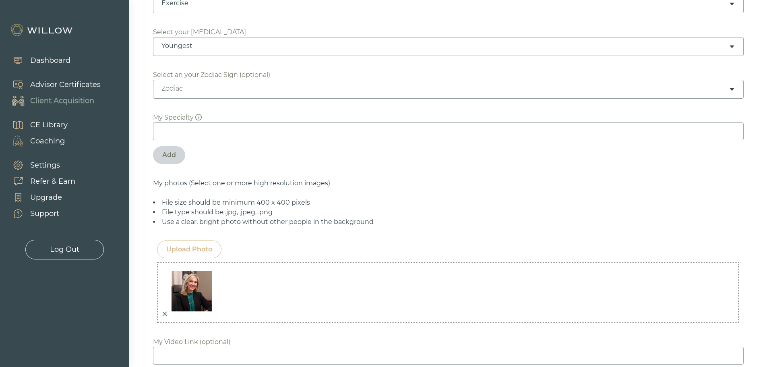
scroll to position [409, 0]
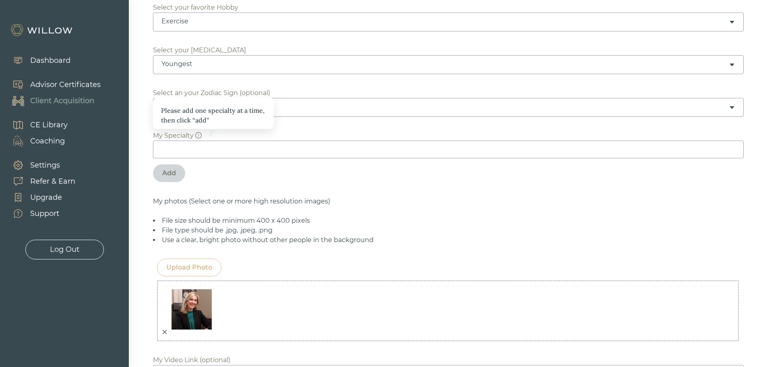
click at [197, 136] on icon "info-circle" at bounding box center [198, 135] width 6 height 6
click at [221, 196] on div "Biography I started my career in financial advising right out of college after …" at bounding box center [448, 343] width 590 height 1157
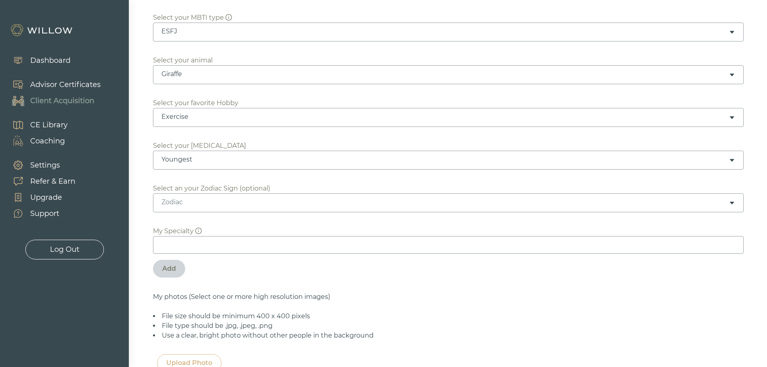
scroll to position [289, 0]
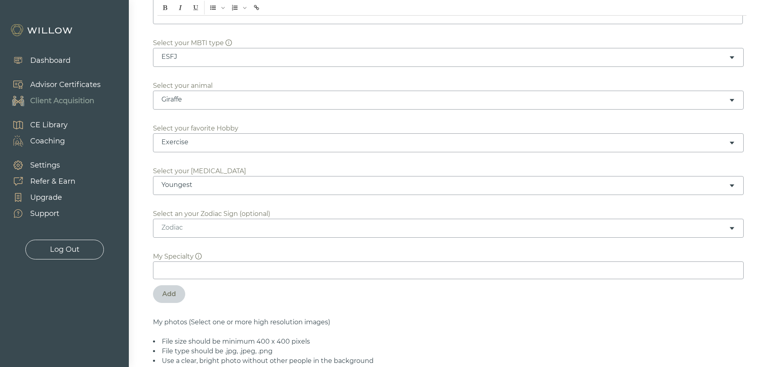
click at [205, 102] on div "Giraffe" at bounding box center [444, 99] width 567 height 9
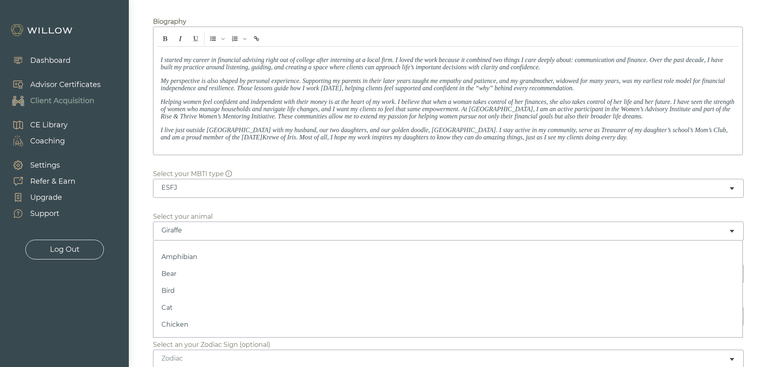
scroll to position [87, 0]
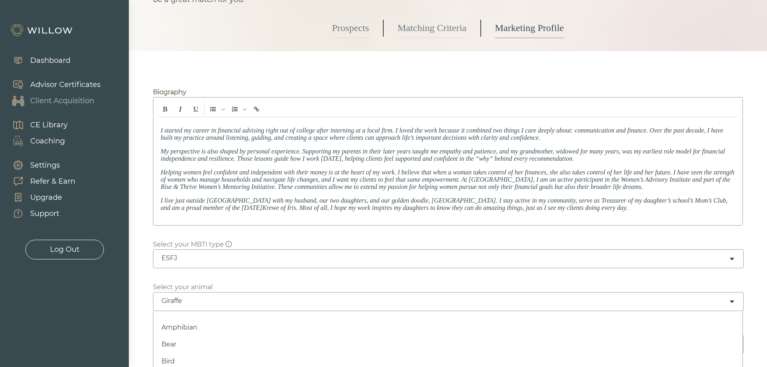
click at [238, 153] on span "My perspective is also shaped by personal experience. Supporting my parents in …" at bounding box center [443, 155] width 564 height 14
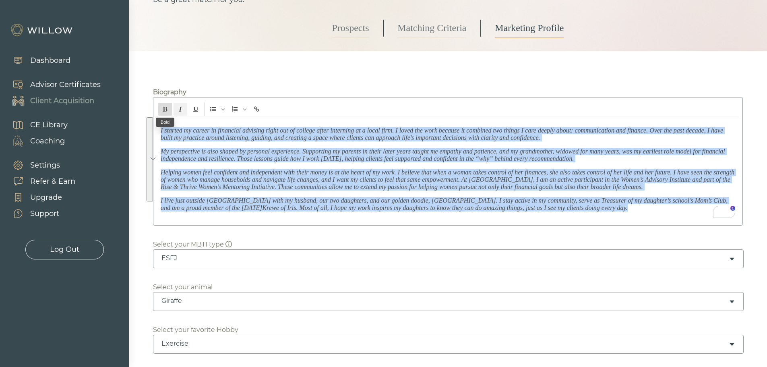
drag, startPoint x: 572, startPoint y: 211, endPoint x: 159, endPoint y: 109, distance: 425.6
click at [159, 109] on div "I started my career in financial advising right out of college after interning …" at bounding box center [448, 161] width 590 height 128
copy div "I started my career in financial advising right out of college after interning …"
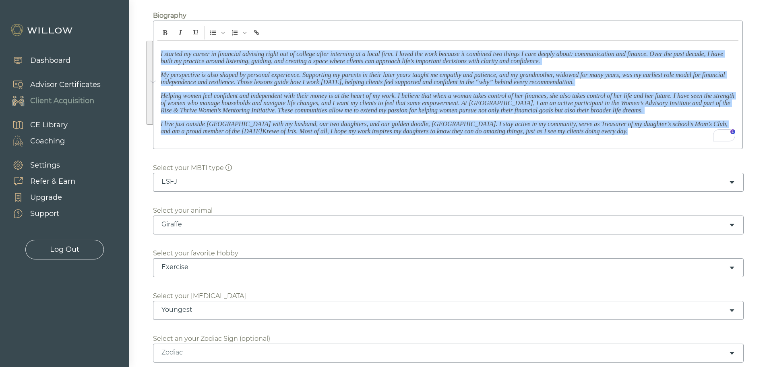
scroll to position [248, 0]
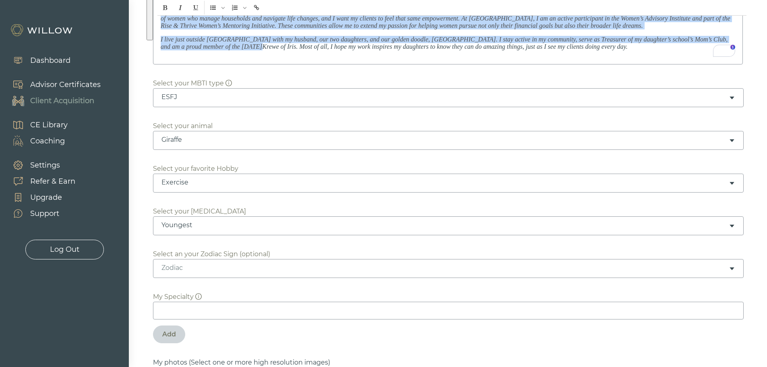
click at [187, 146] on div "Giraffe" at bounding box center [448, 140] width 590 height 19
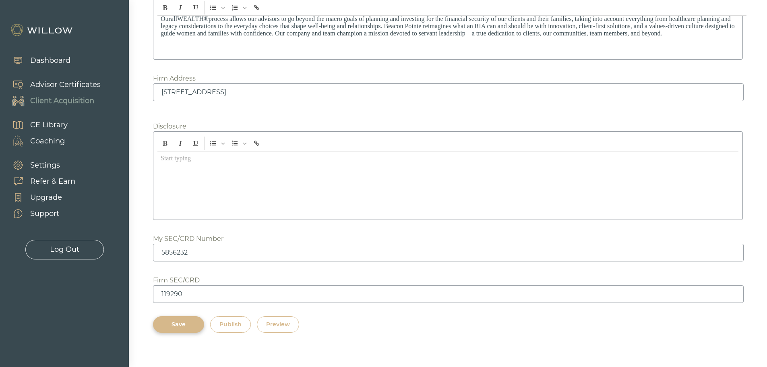
scroll to position [1013, 0]
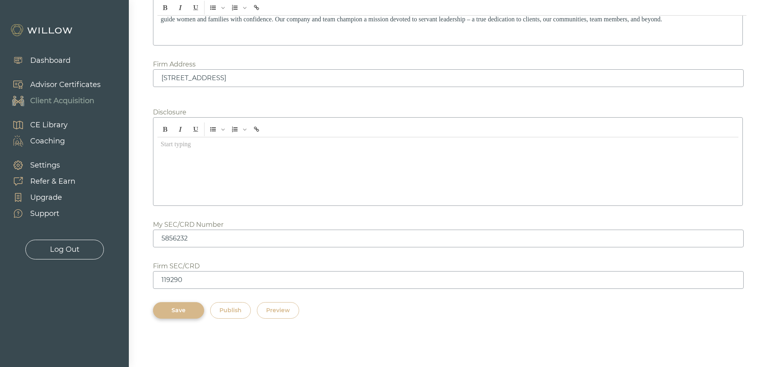
click at [283, 307] on div "Preview" at bounding box center [278, 310] width 24 height 8
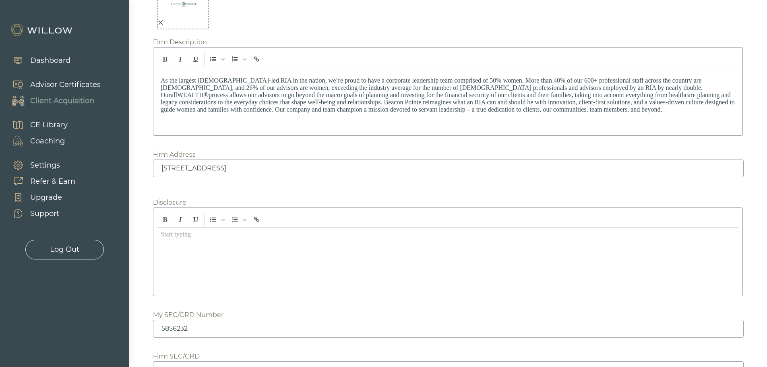
scroll to position [812, 0]
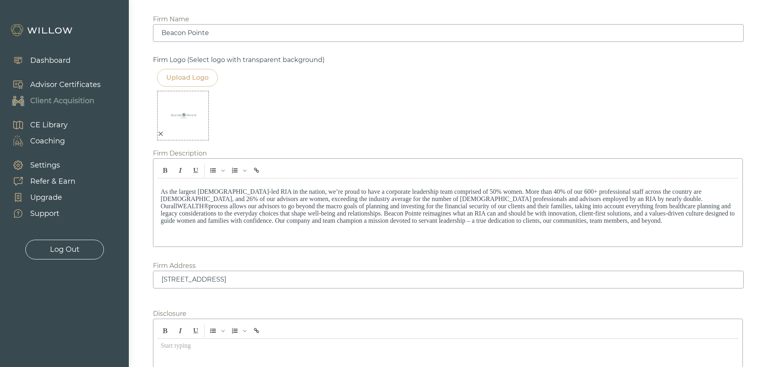
click at [187, 120] on img at bounding box center [183, 115] width 40 height 40
click at [181, 77] on div "Upload Logo" at bounding box center [187, 78] width 42 height 10
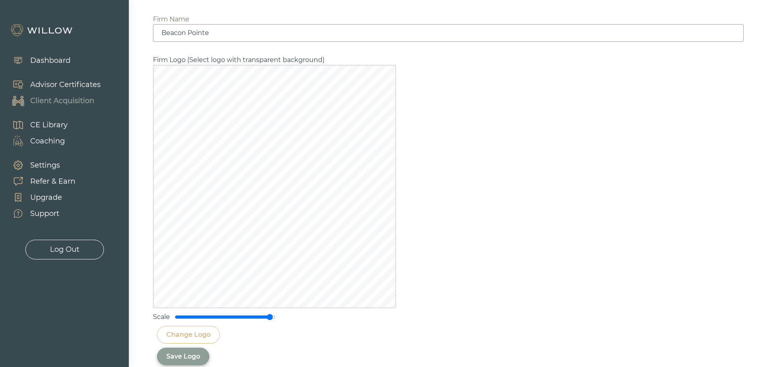
drag, startPoint x: 260, startPoint y: 316, endPoint x: 270, endPoint y: 318, distance: 10.7
click at [270, 318] on input "range" at bounding box center [225, 316] width 101 height 6
click at [184, 356] on div "Save Logo" at bounding box center [183, 356] width 34 height 10
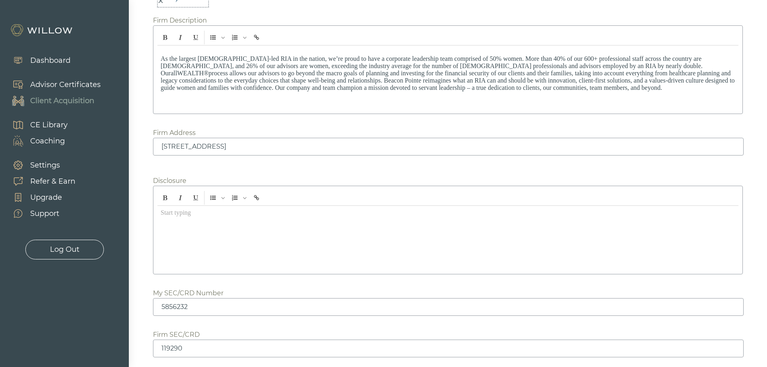
scroll to position [1031, 0]
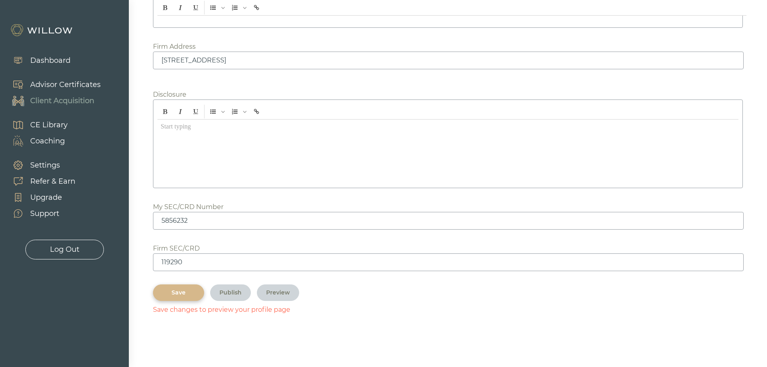
click at [170, 293] on div "Save" at bounding box center [178, 292] width 33 height 8
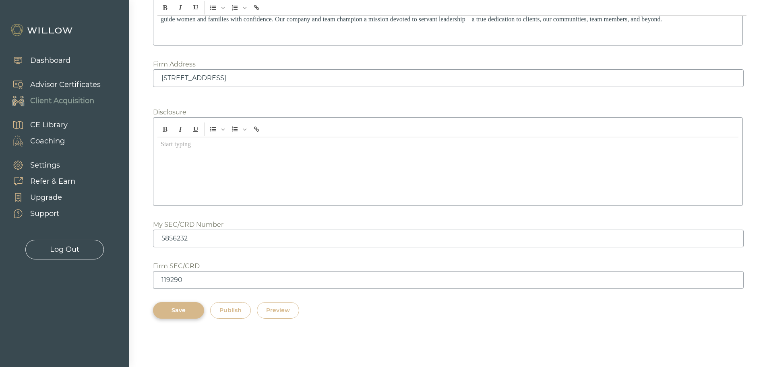
scroll to position [1013, 0]
click at [283, 314] on div "Preview" at bounding box center [278, 310] width 24 height 8
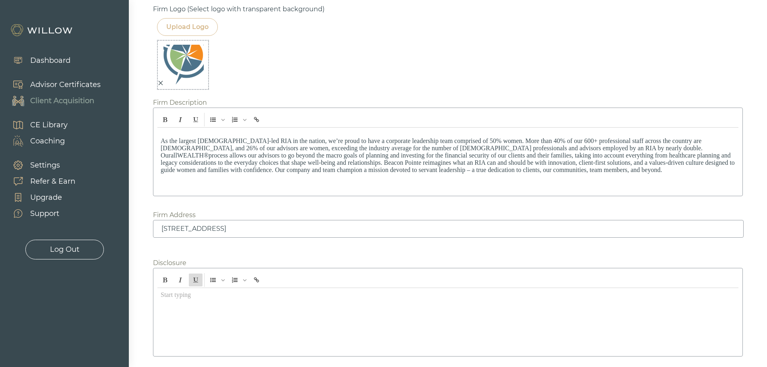
scroll to position [812, 0]
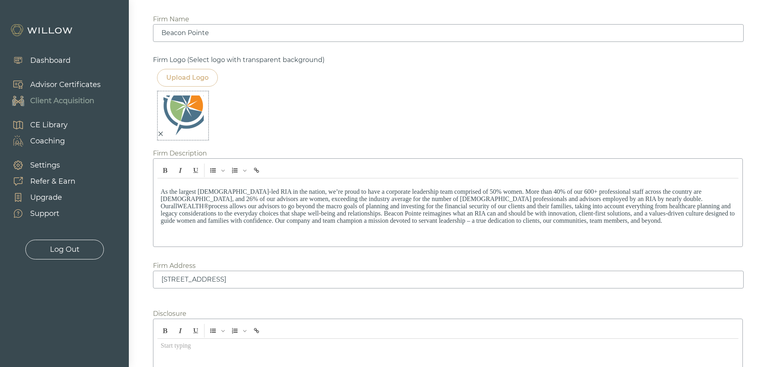
click at [161, 134] on icon "close" at bounding box center [161, 134] width 6 height 6
click at [186, 77] on div "Upload Logo" at bounding box center [187, 78] width 42 height 10
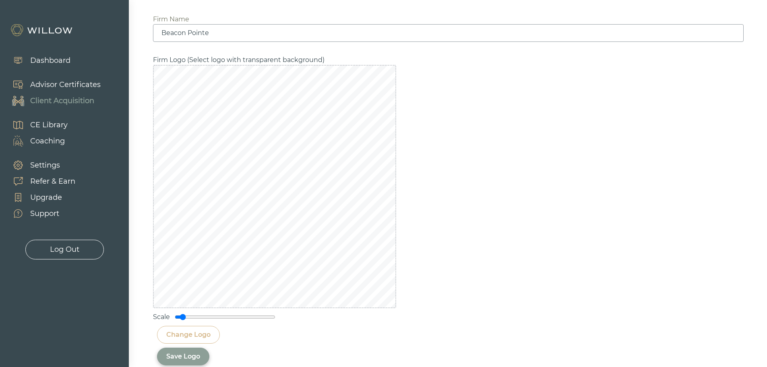
drag, startPoint x: 270, startPoint y: 318, endPoint x: 183, endPoint y: 309, distance: 87.0
click at [183, 313] on input "range" at bounding box center [225, 316] width 101 height 6
click at [192, 357] on div "Save Logo" at bounding box center [183, 356] width 34 height 10
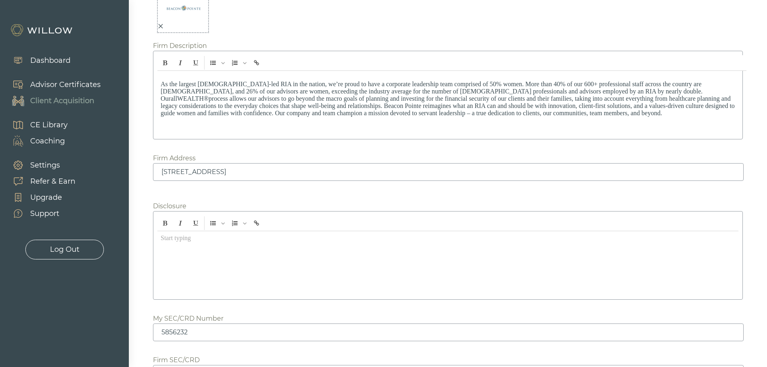
scroll to position [1031, 0]
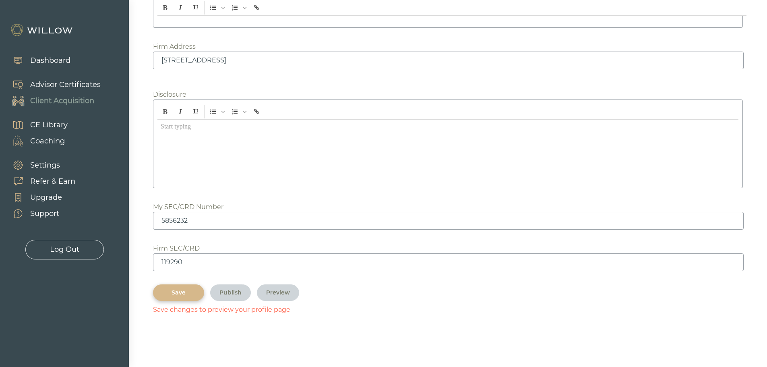
click at [192, 292] on div "Save" at bounding box center [178, 292] width 33 height 8
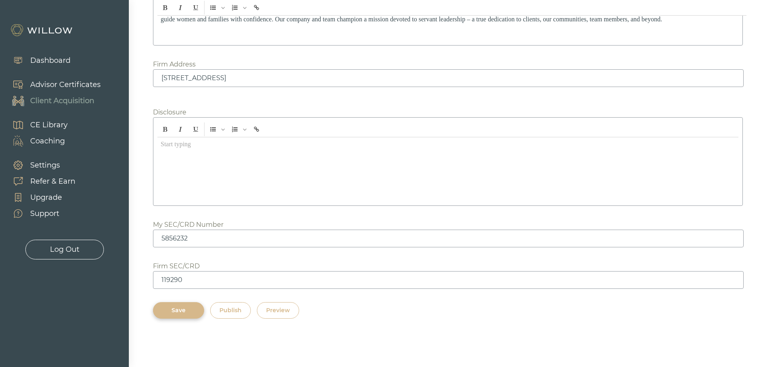
scroll to position [1013, 0]
click at [286, 308] on div "Preview" at bounding box center [278, 310] width 24 height 8
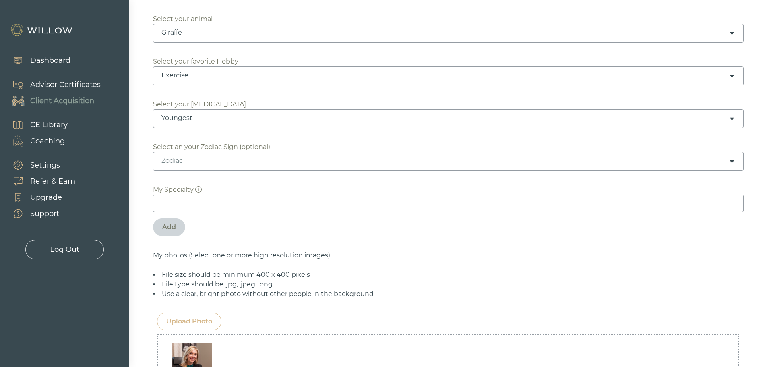
scroll to position [329, 0]
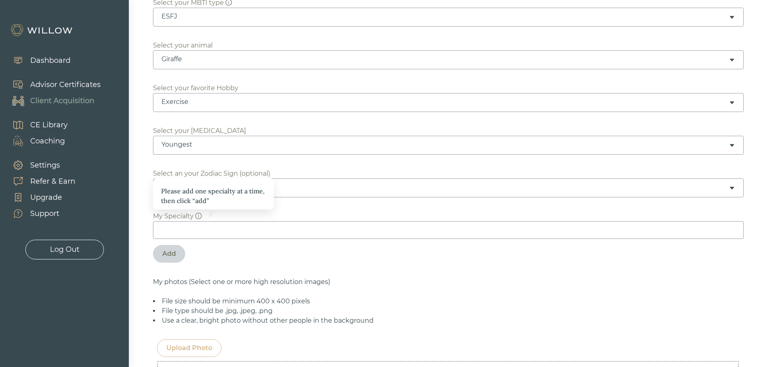
click at [178, 230] on input at bounding box center [448, 230] width 590 height 18
paste input "Comprehensive Wealth Management"
click at [175, 250] on div "Add" at bounding box center [169, 254] width 14 height 10
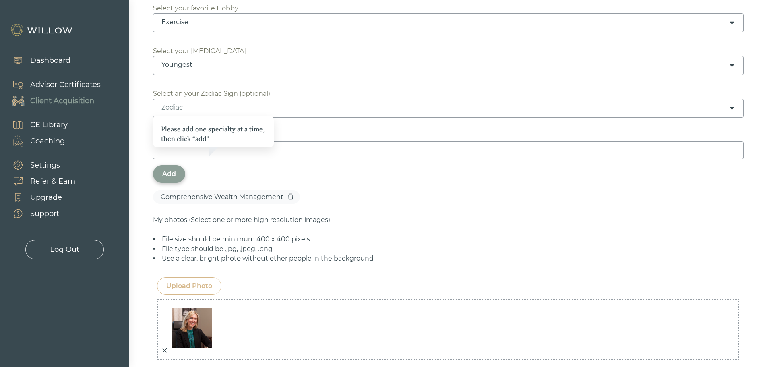
scroll to position [409, 0]
click at [293, 141] on input at bounding box center [448, 149] width 590 height 18
click at [196, 151] on input at bounding box center [448, 149] width 590 height 18
paste input "Retirement Income Planning"
click at [171, 173] on div "Add" at bounding box center [169, 173] width 14 height 10
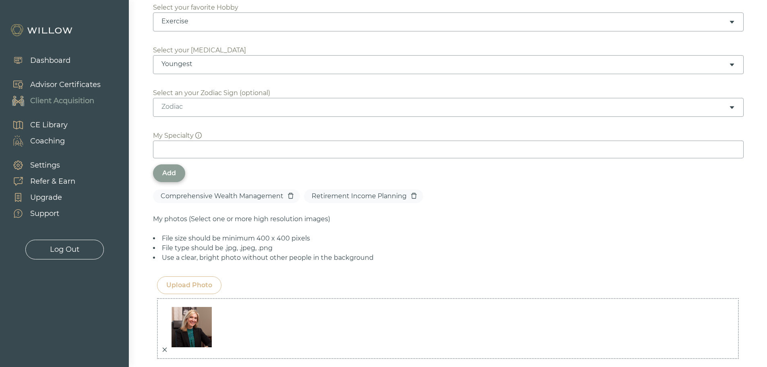
click at [178, 149] on input at bounding box center [448, 149] width 590 height 18
paste input "Estate & Legacy Planning"
click at [167, 172] on div "Add" at bounding box center [169, 173] width 14 height 10
click at [242, 152] on input at bounding box center [448, 149] width 590 height 18
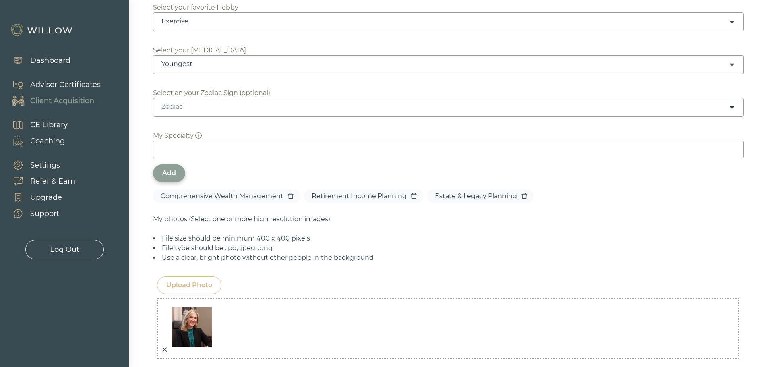
paste input "Executive Compensation Planning"
click at [167, 175] on div "Add" at bounding box center [169, 173] width 14 height 10
click at [204, 148] on input at bounding box center [448, 149] width 590 height 18
paste input "Tax-Efficient Strategies"
click at [173, 175] on div "Add" at bounding box center [169, 173] width 14 height 10
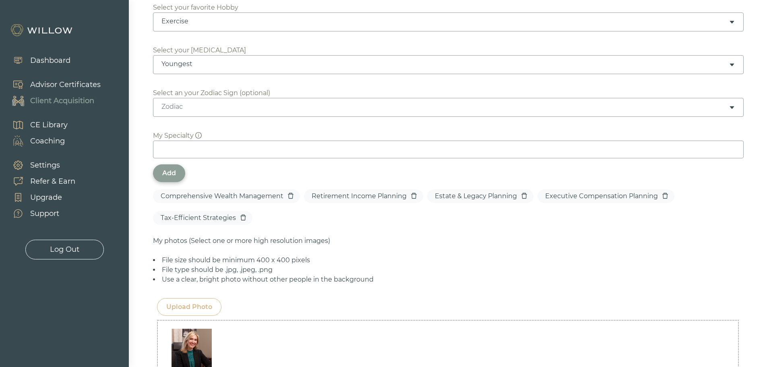
click at [168, 146] on input at bounding box center [448, 149] width 590 height 18
paste input "Women’s Financial Empowerment"
click at [165, 168] on div "Add" at bounding box center [169, 173] width 14 height 10
click at [167, 141] on input at bounding box center [448, 149] width 590 height 18
paste input "Family Office Coordination"
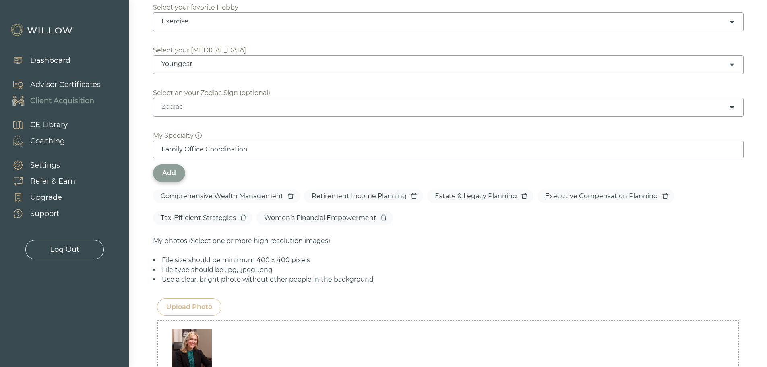
click at [171, 171] on div "Add" at bounding box center [169, 173] width 14 height 10
click at [176, 142] on input at bounding box center [448, 149] width 590 height 18
paste input "Business Owners"
click at [162, 174] on div "Add" at bounding box center [169, 173] width 32 height 18
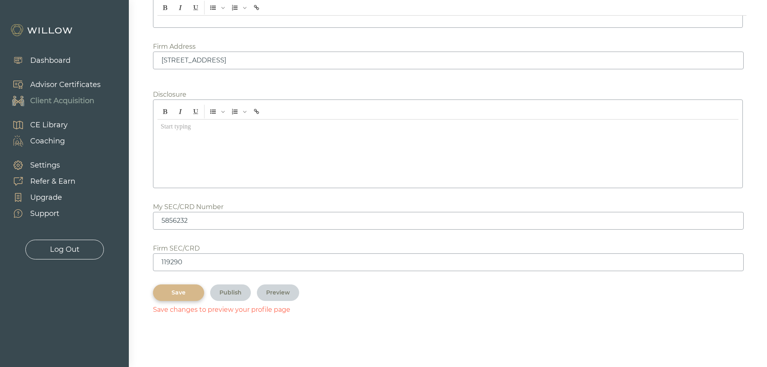
click at [180, 297] on button "Save" at bounding box center [178, 292] width 51 height 16
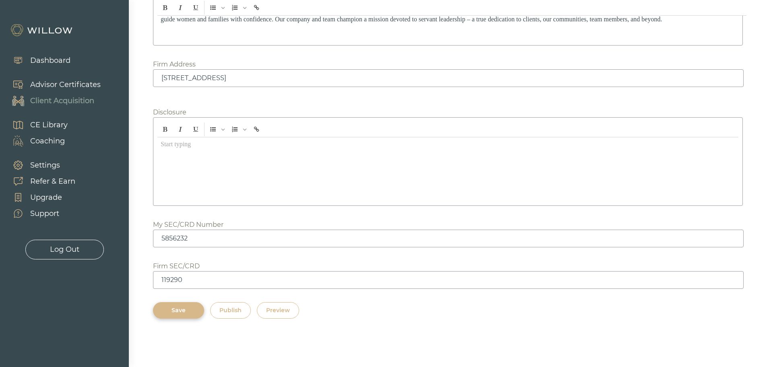
scroll to position [1052, 0]
click at [276, 312] on div "Preview" at bounding box center [278, 310] width 24 height 8
click at [173, 312] on div "Save" at bounding box center [178, 310] width 33 height 8
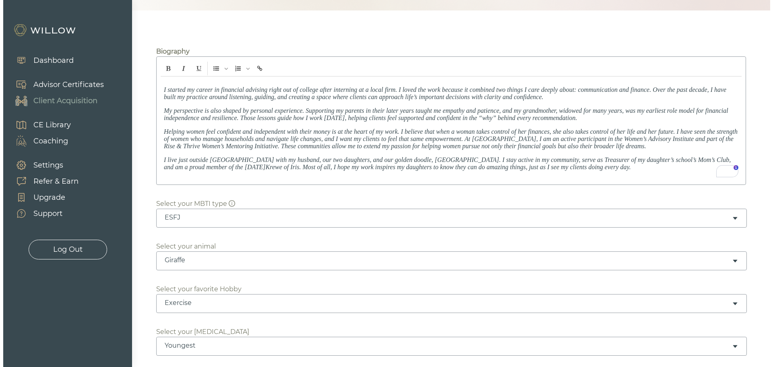
scroll to position [0, 0]
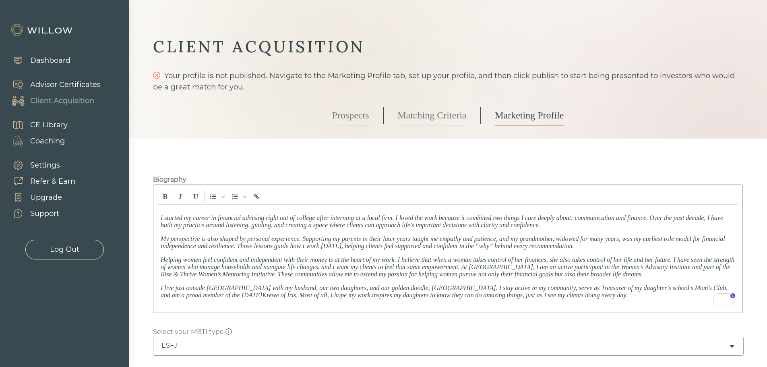
drag, startPoint x: 444, startPoint y: 110, endPoint x: 386, endPoint y: 112, distance: 57.6
click at [444, 110] on link "Matching Criteria" at bounding box center [431, 115] width 69 height 20
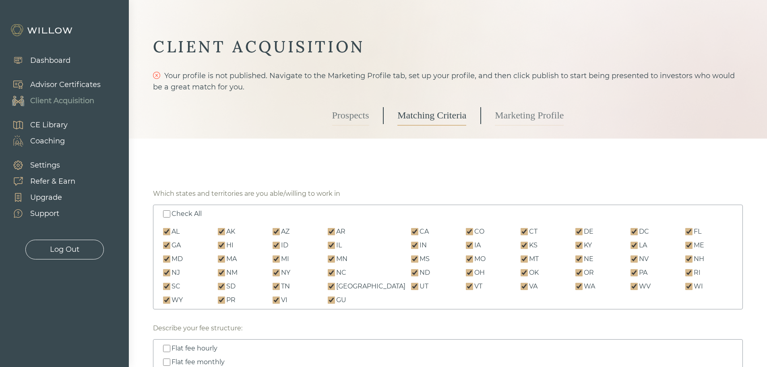
click at [366, 116] on link "Prospects" at bounding box center [350, 115] width 37 height 20
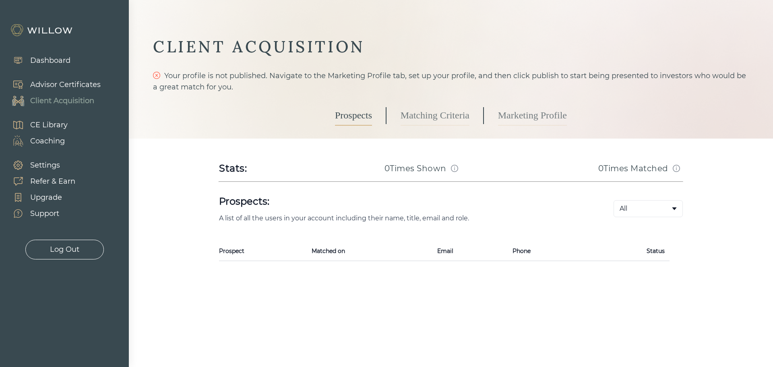
click at [59, 250] on div "Log Out" at bounding box center [64, 249] width 29 height 11
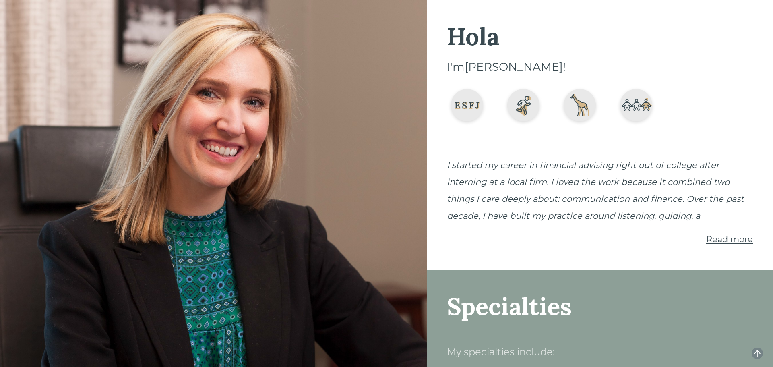
scroll to position [40, 0]
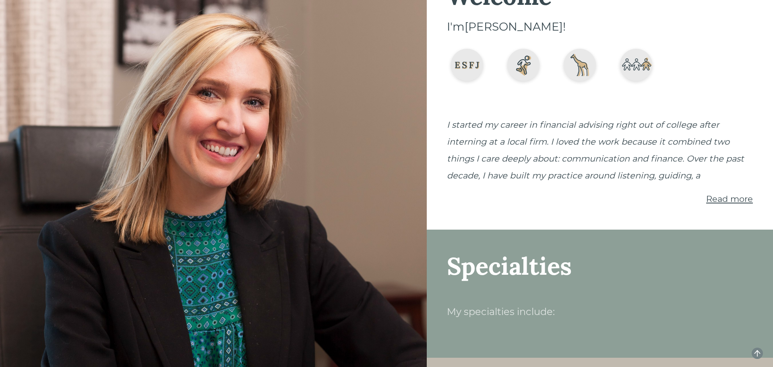
click at [738, 201] on span "Read more" at bounding box center [729, 199] width 47 height 10
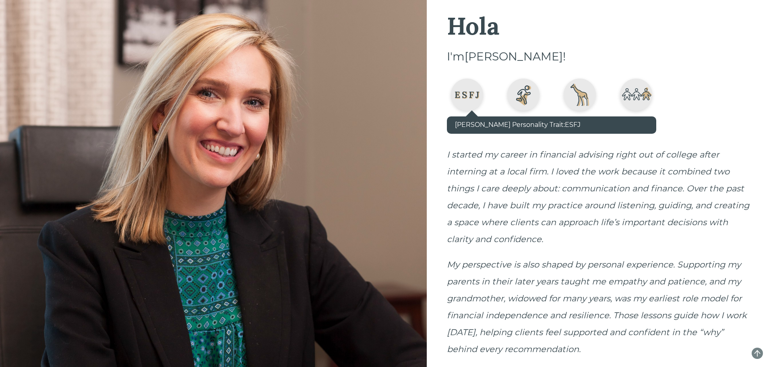
scroll to position [0, 0]
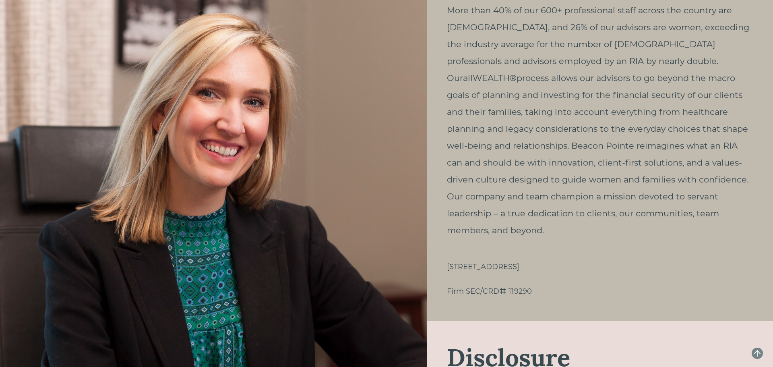
scroll to position [495, 0]
